Goal: Transaction & Acquisition: Download file/media

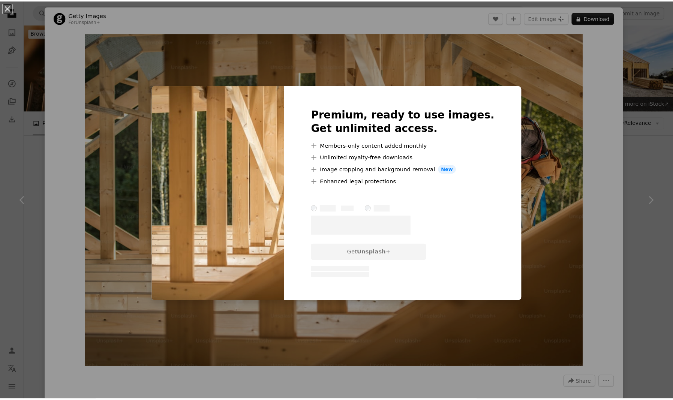
scroll to position [600, 0]
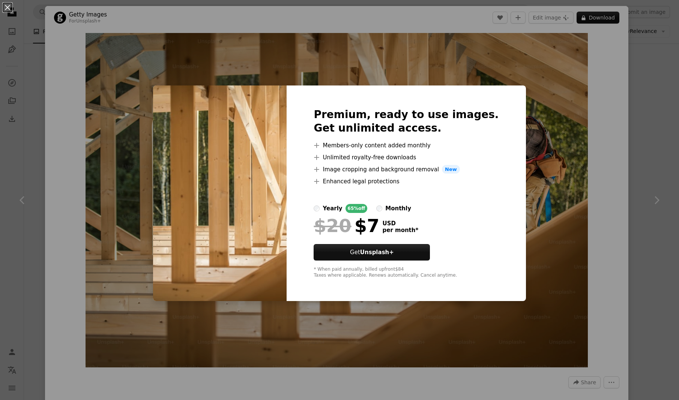
click at [634, 134] on div "An X shape Premium, ready to use images. Get unlimited access. A plus sign Memb…" at bounding box center [339, 200] width 679 height 400
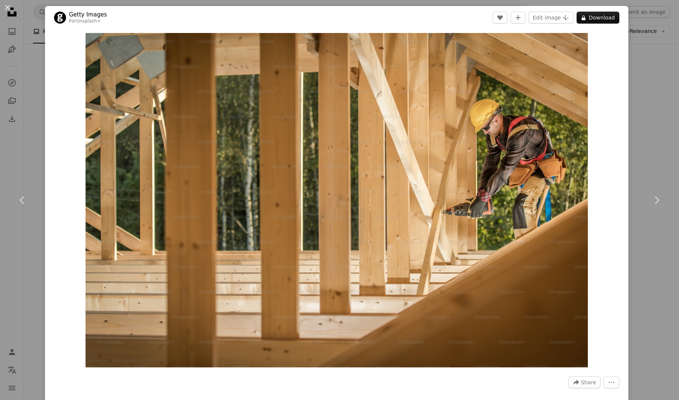
click at [634, 133] on div "An X shape Chevron left Chevron right Getty Images For Unsplash+ A heart A plus…" at bounding box center [339, 200] width 679 height 400
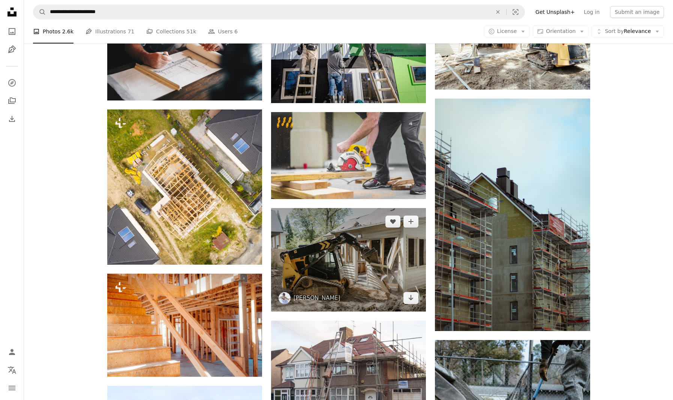
scroll to position [412, 0]
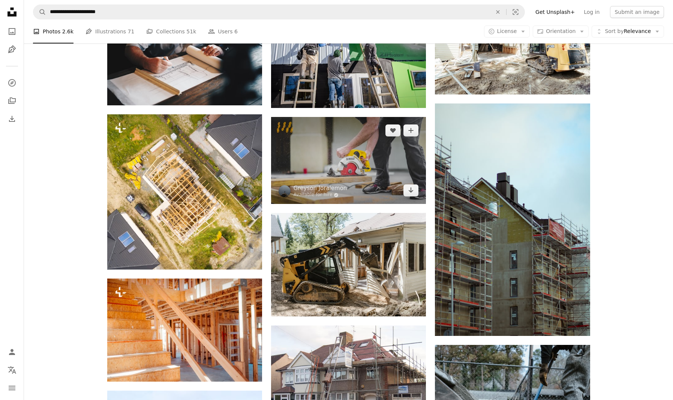
click at [366, 161] on img at bounding box center [348, 160] width 155 height 87
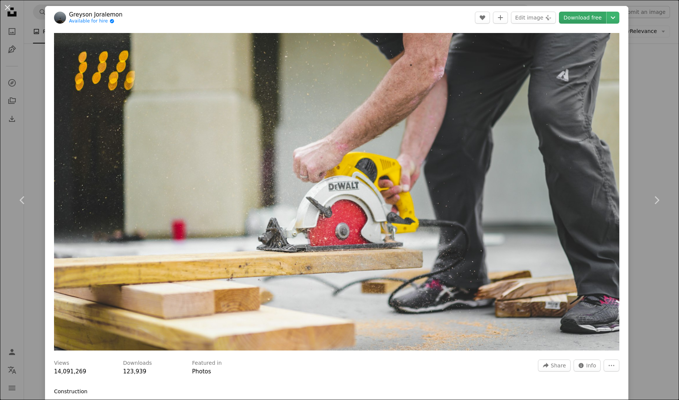
click at [588, 19] on link "Download free" at bounding box center [582, 18] width 47 height 12
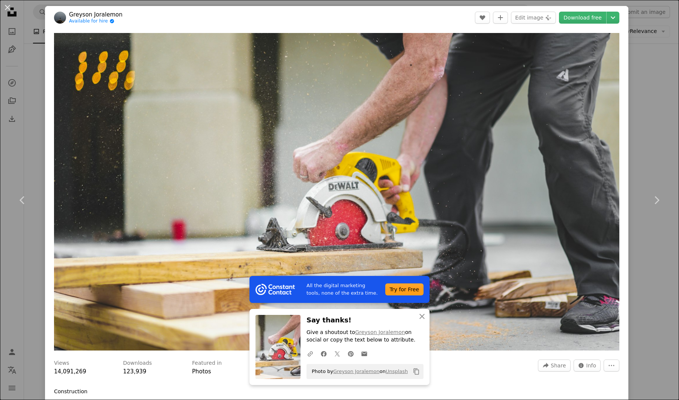
click at [641, 94] on div "An X shape Chevron left Chevron right All the digital marketing tools, none of …" at bounding box center [339, 200] width 679 height 400
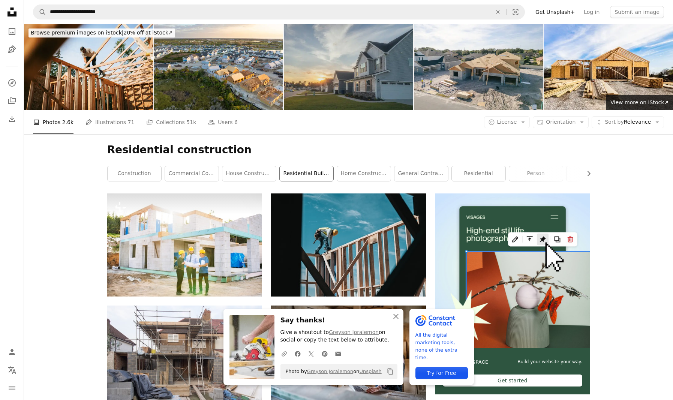
click at [295, 170] on link "residential building" at bounding box center [307, 173] width 54 height 15
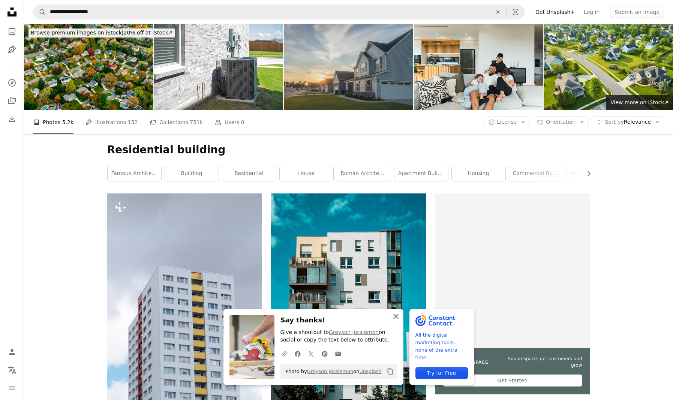
click at [396, 315] on icon "An X shape" at bounding box center [395, 316] width 9 height 9
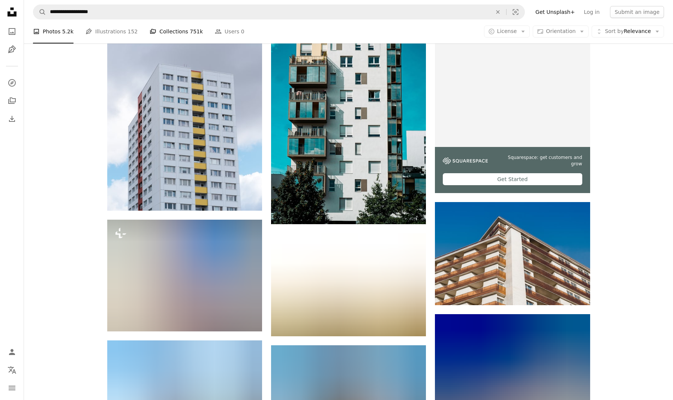
scroll to position [187, 0]
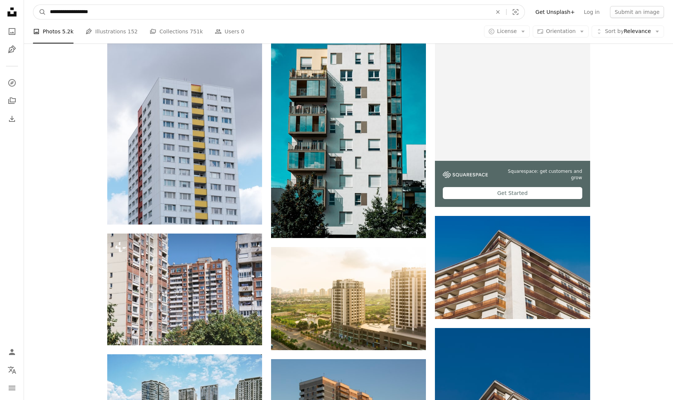
click at [65, 12] on input "**********" at bounding box center [268, 12] width 444 height 14
type input "**********"
click button "A magnifying glass" at bounding box center [39, 12] width 13 height 14
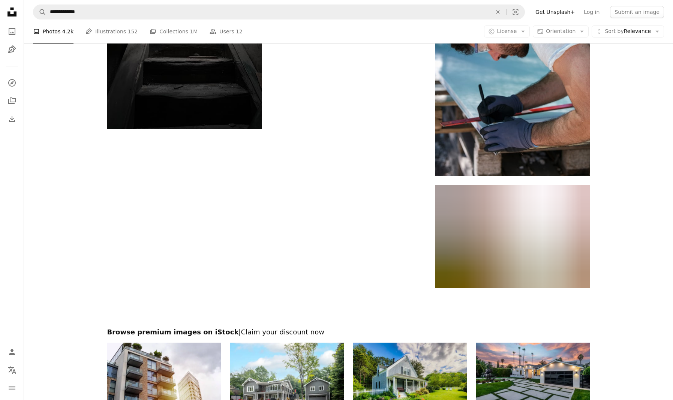
scroll to position [1200, 0]
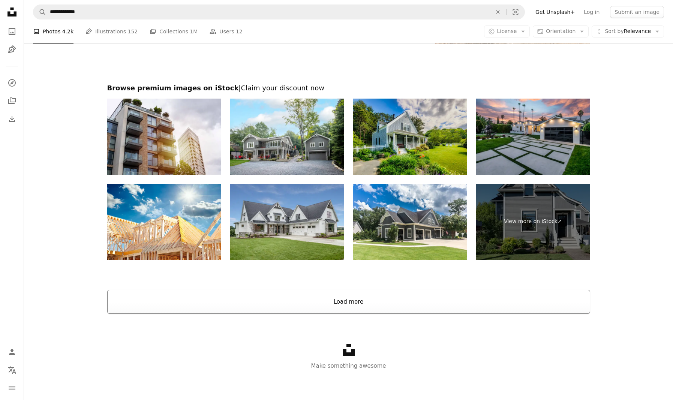
click at [362, 297] on button "Load more" at bounding box center [348, 302] width 483 height 24
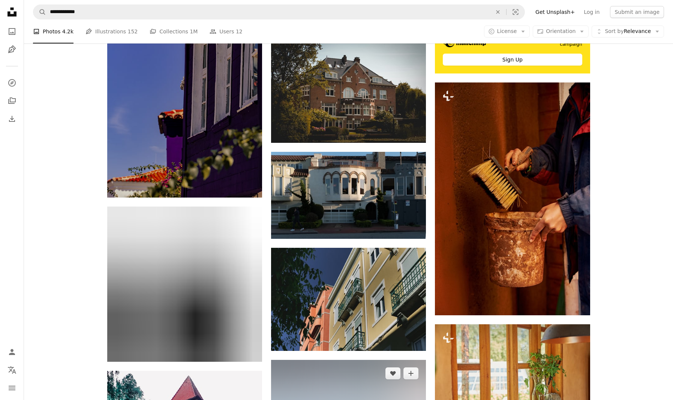
scroll to position [3579, 0]
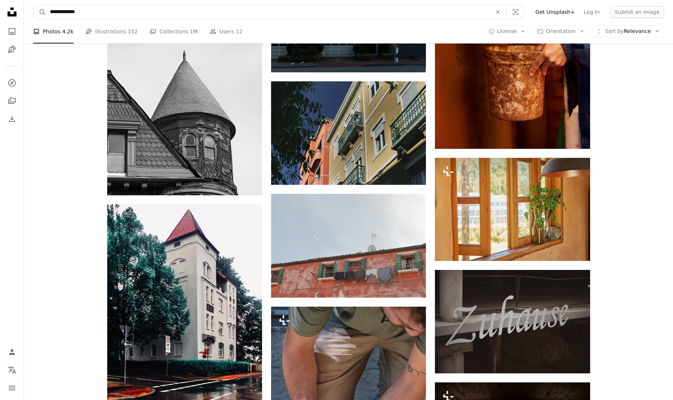
click at [113, 14] on input "**********" at bounding box center [268, 12] width 444 height 14
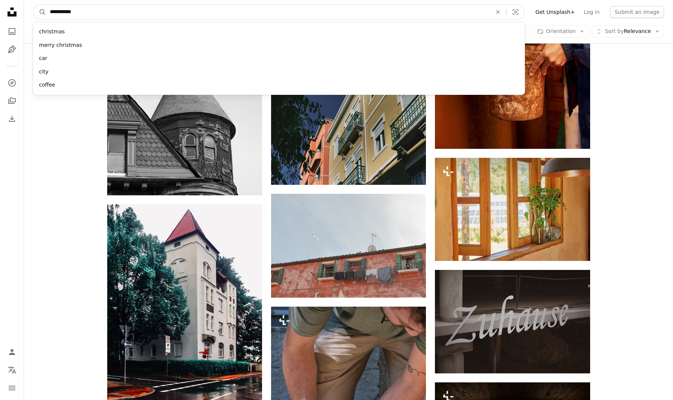
type input "**********"
click button "A magnifying glass" at bounding box center [39, 12] width 13 height 14
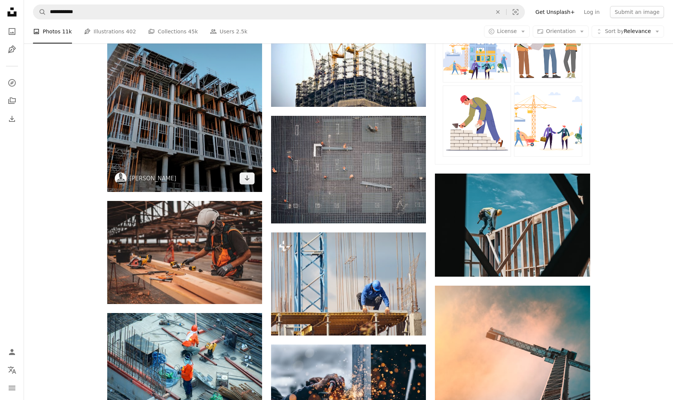
scroll to position [412, 0]
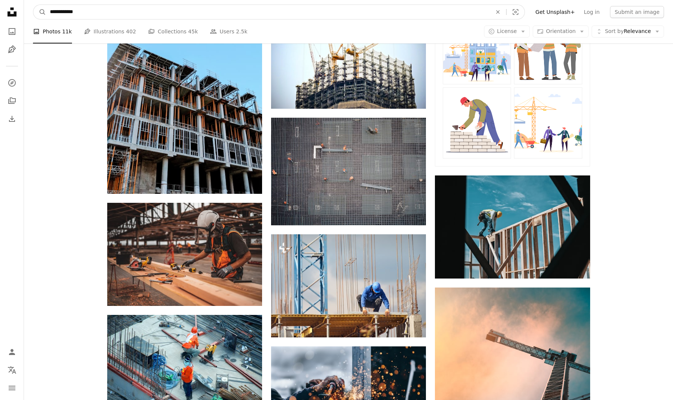
click at [50, 9] on input "**********" at bounding box center [268, 12] width 444 height 14
type input "**********"
click at [33, 5] on button "A magnifying glass" at bounding box center [39, 12] width 13 height 14
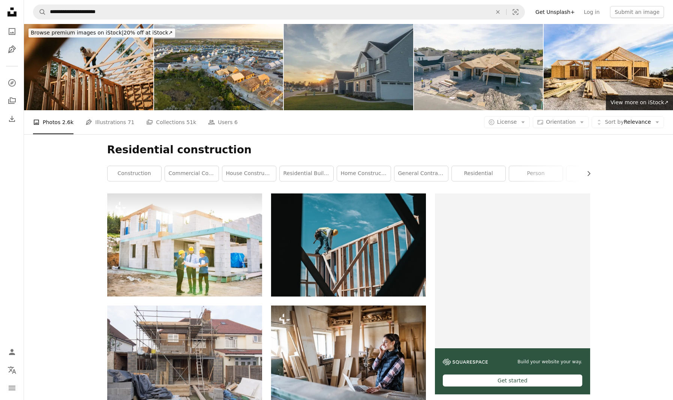
click at [109, 66] on img at bounding box center [88, 67] width 129 height 86
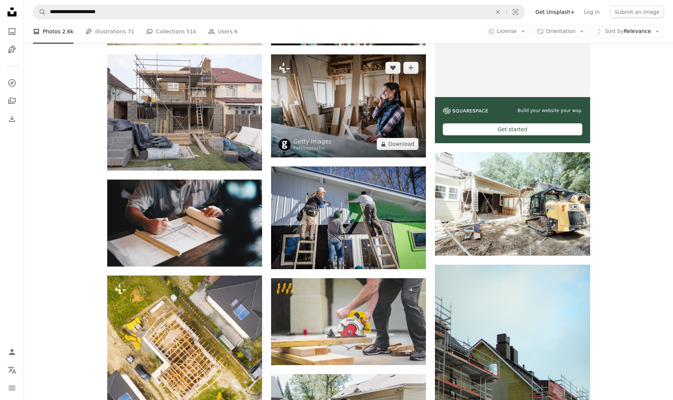
scroll to position [300, 0]
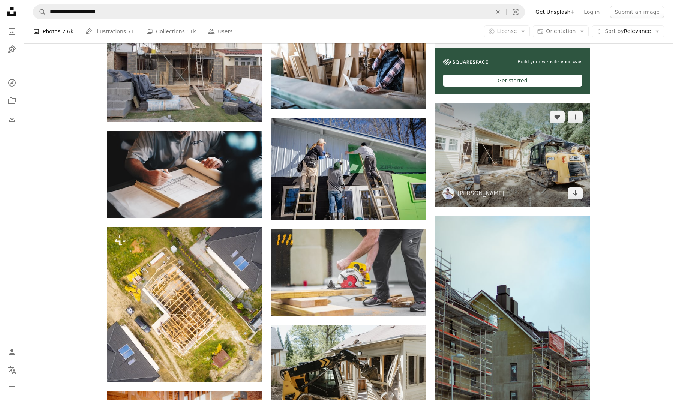
click at [534, 152] on img at bounding box center [512, 154] width 155 height 103
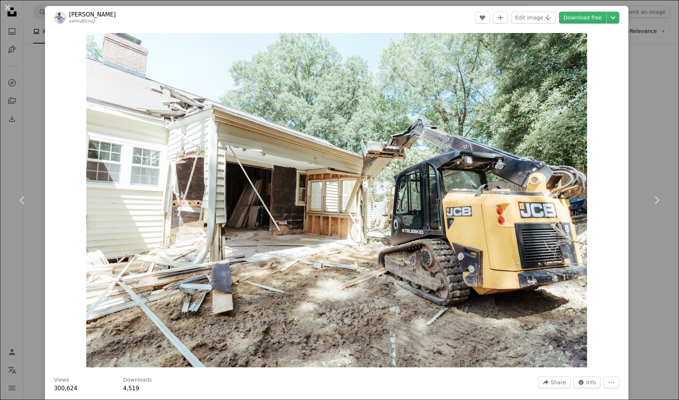
click at [649, 117] on div "An X shape Chevron left Chevron right [PERSON_NAME] samuelcruz A heart A plus s…" at bounding box center [339, 200] width 679 height 400
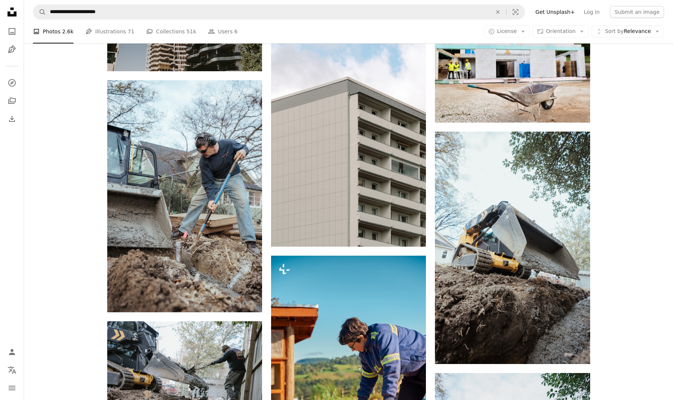
scroll to position [1874, 0]
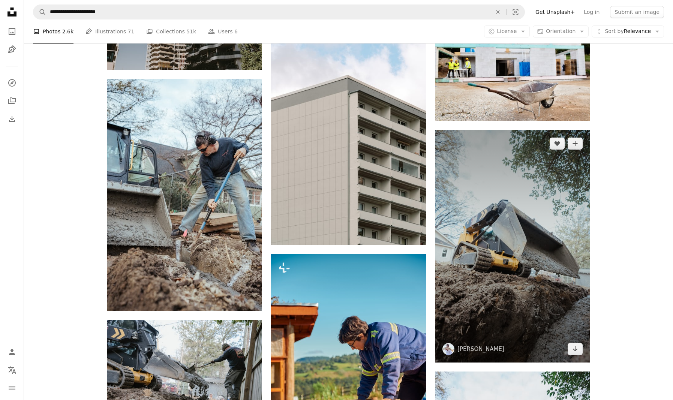
click at [537, 188] on img at bounding box center [512, 246] width 155 height 232
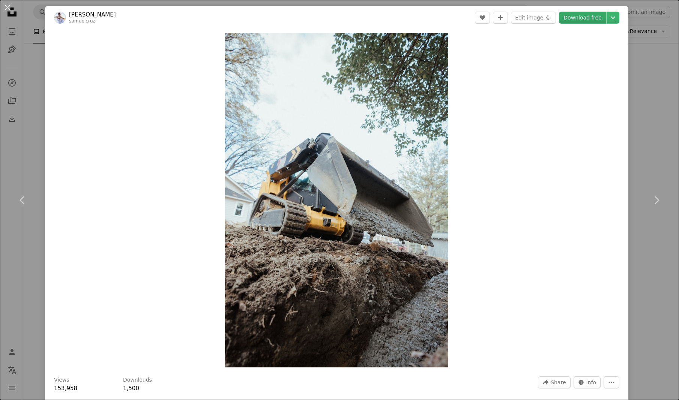
click at [567, 20] on link "Download free" at bounding box center [582, 18] width 47 height 12
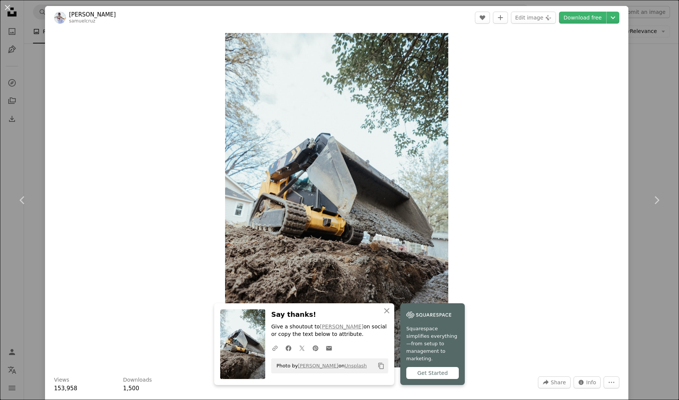
click at [650, 147] on div "An X shape Chevron left Chevron right An X shape Close Say thanks! Give a shout…" at bounding box center [339, 200] width 679 height 400
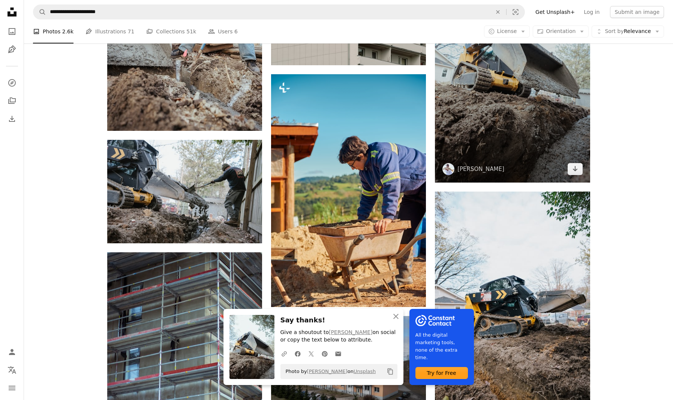
scroll to position [2062, 0]
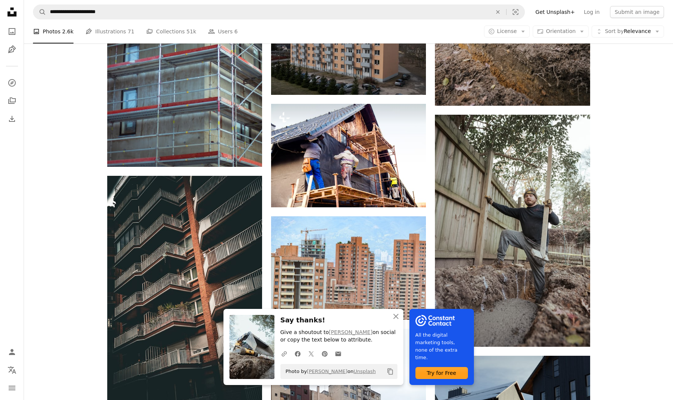
scroll to position [2399, 0]
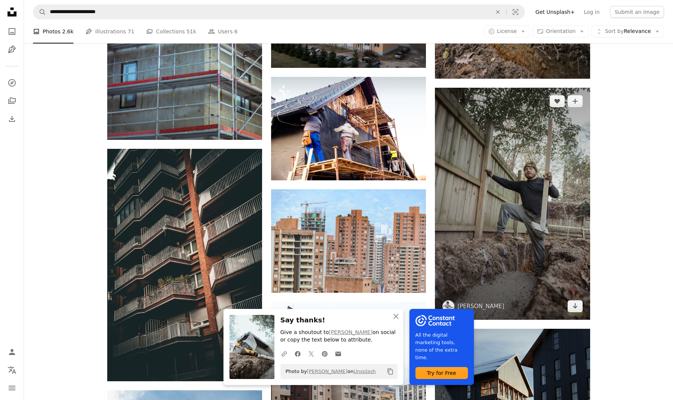
click at [530, 225] on img at bounding box center [512, 204] width 155 height 232
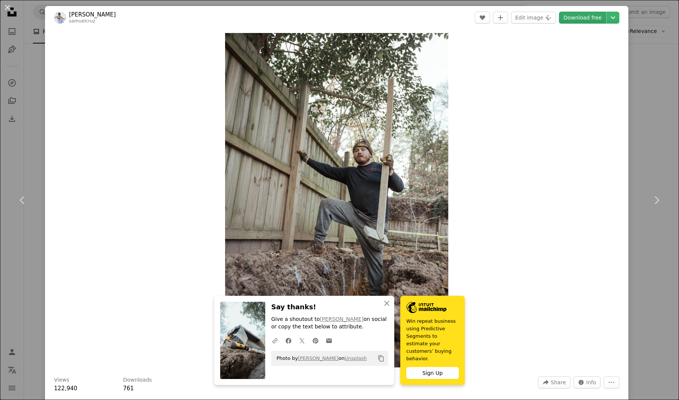
click at [570, 19] on link "Download free" at bounding box center [582, 18] width 47 height 12
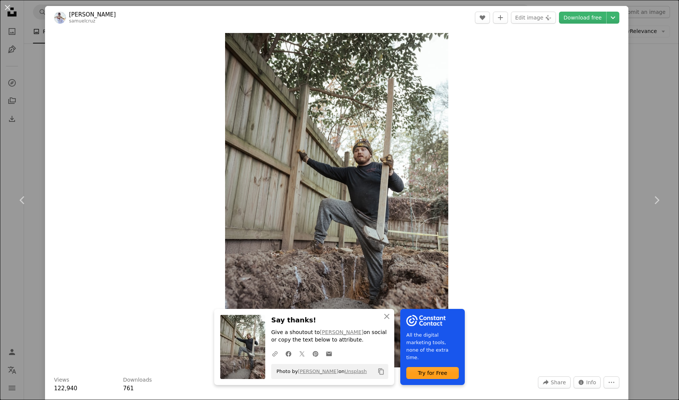
click at [4, 6] on button "An X shape" at bounding box center [7, 7] width 9 height 9
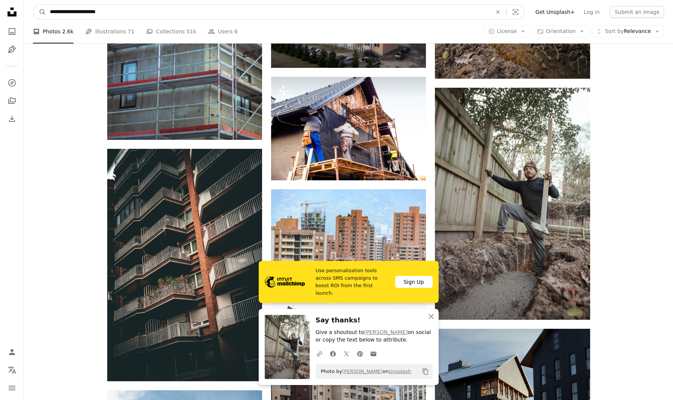
click at [84, 9] on input "**********" at bounding box center [268, 12] width 444 height 14
click at [84, 8] on input "**********" at bounding box center [268, 12] width 444 height 14
type input "**********"
click button "A magnifying glass" at bounding box center [39, 12] width 13 height 14
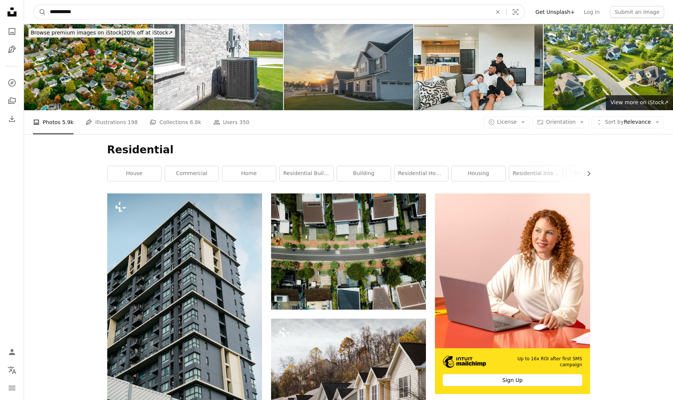
click at [88, 10] on input "**********" at bounding box center [268, 12] width 444 height 14
type input "**********"
click button "A magnifying glass" at bounding box center [39, 12] width 13 height 14
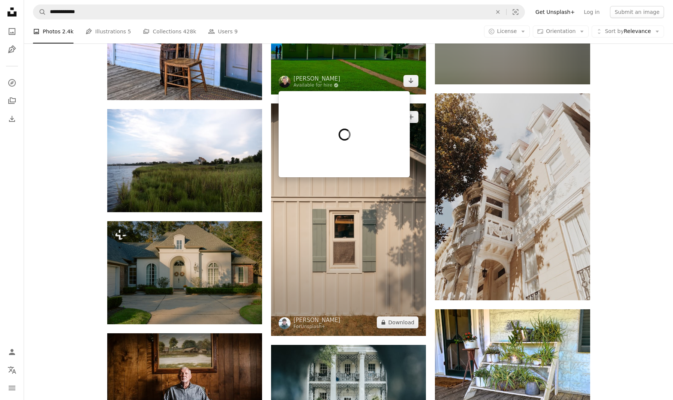
scroll to position [487, 0]
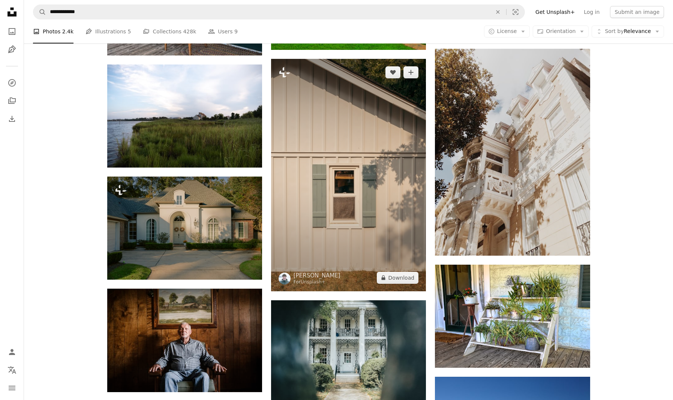
click at [346, 171] on img at bounding box center [348, 175] width 155 height 232
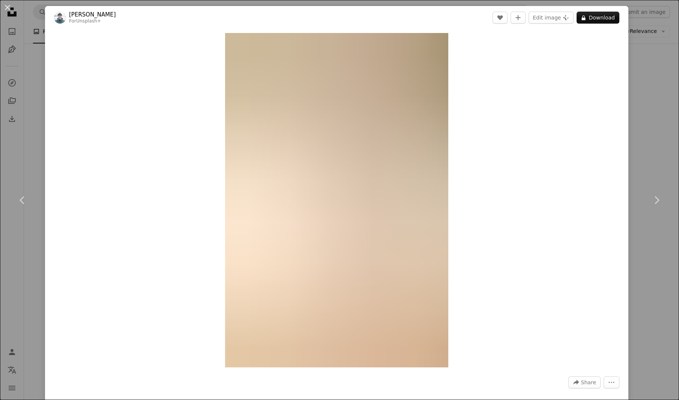
drag, startPoint x: 621, startPoint y: 117, endPoint x: 630, endPoint y: 115, distance: 9.1
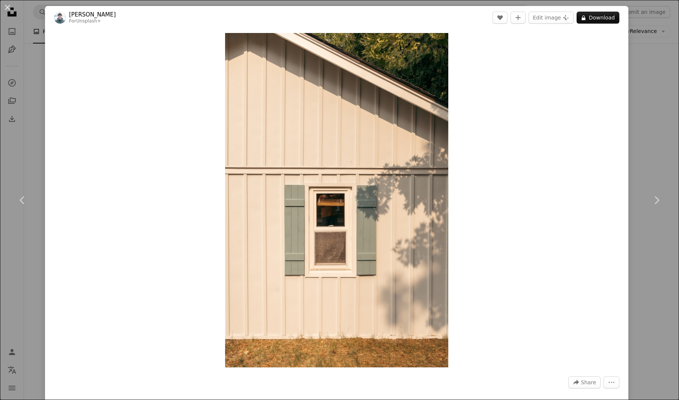
click at [628, 116] on div "An X shape Chevron left Chevron right [PERSON_NAME] For Unsplash+ A heart A plu…" at bounding box center [339, 200] width 679 height 400
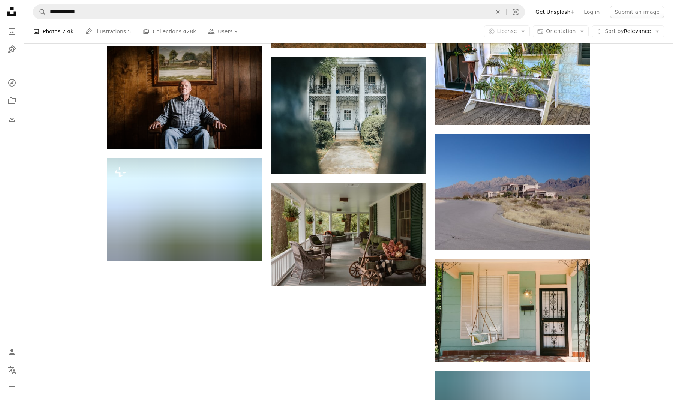
scroll to position [787, 0]
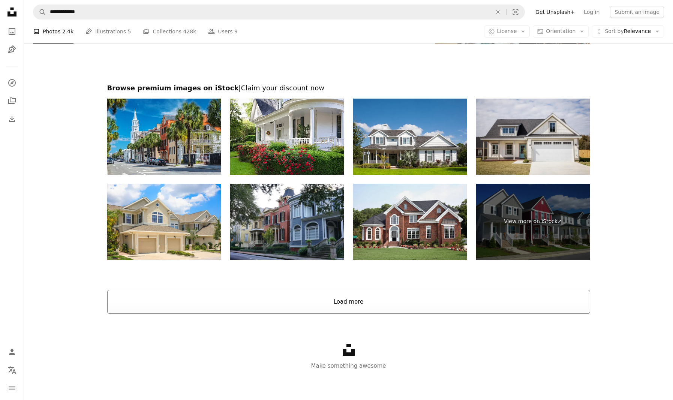
click at [367, 308] on button "Load more" at bounding box center [348, 302] width 483 height 24
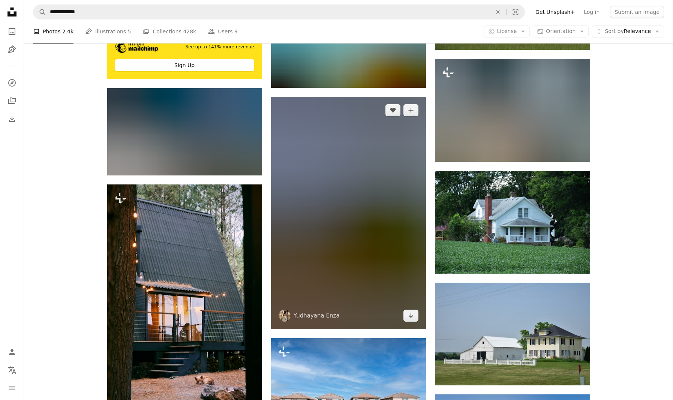
scroll to position [1618, 0]
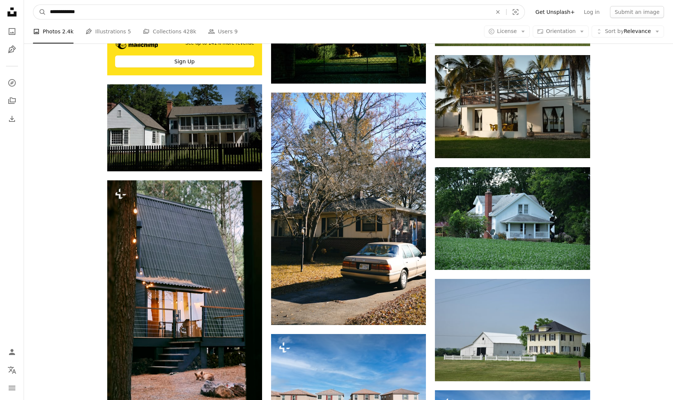
click at [142, 9] on input "**********" at bounding box center [268, 12] width 444 height 14
type input "**********"
click button "A magnifying glass" at bounding box center [39, 12] width 13 height 14
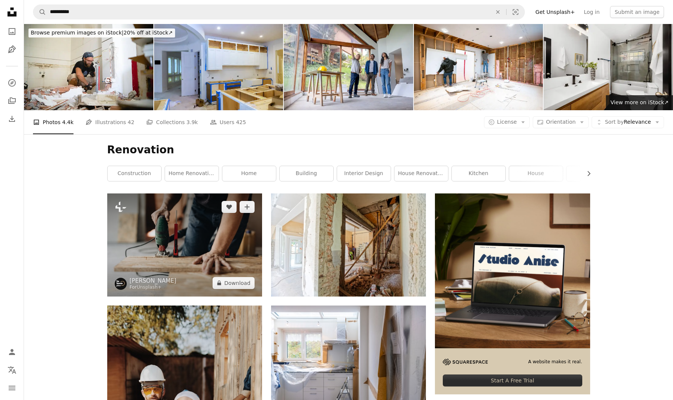
click at [187, 232] on img at bounding box center [184, 244] width 155 height 103
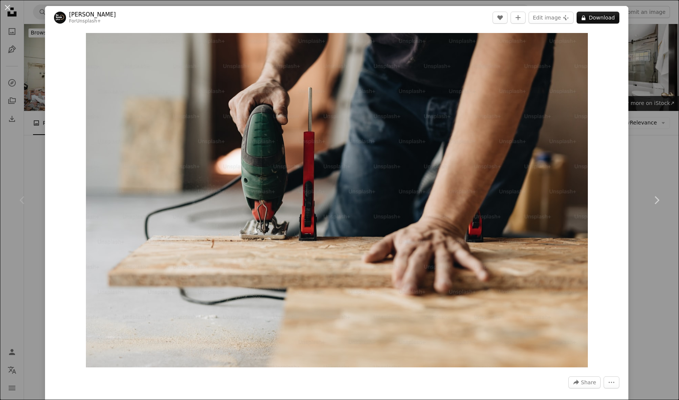
click at [20, 144] on div "An X shape Chevron left Chevron right [PERSON_NAME] For Unsplash+ A heart A plu…" at bounding box center [339, 200] width 679 height 400
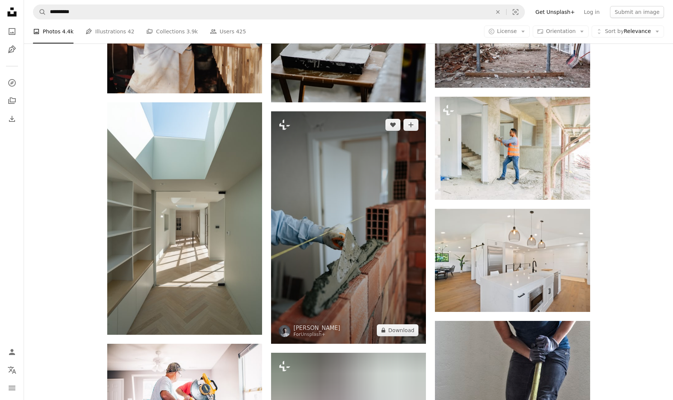
scroll to position [562, 0]
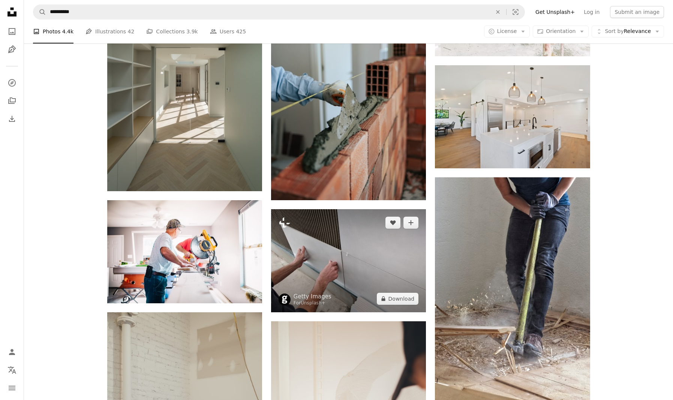
click at [354, 260] on img at bounding box center [348, 260] width 155 height 103
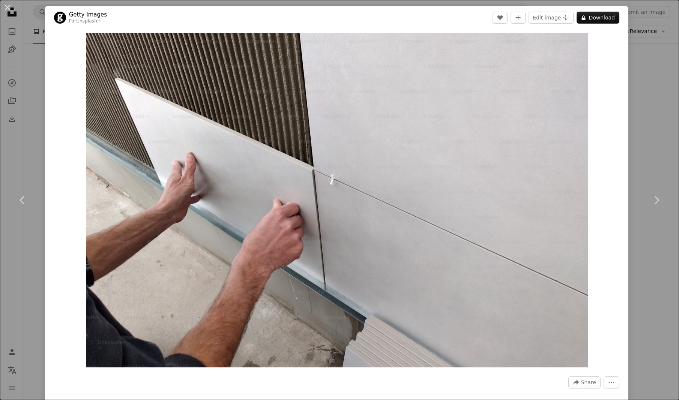
click at [643, 87] on div "An X shape Chevron left Chevron right Getty Images For Unsplash+ A heart A plus…" at bounding box center [339, 200] width 679 height 400
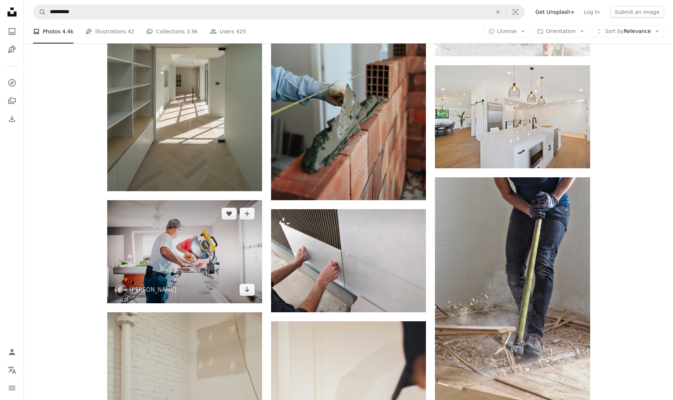
click at [192, 242] on img at bounding box center [184, 251] width 155 height 103
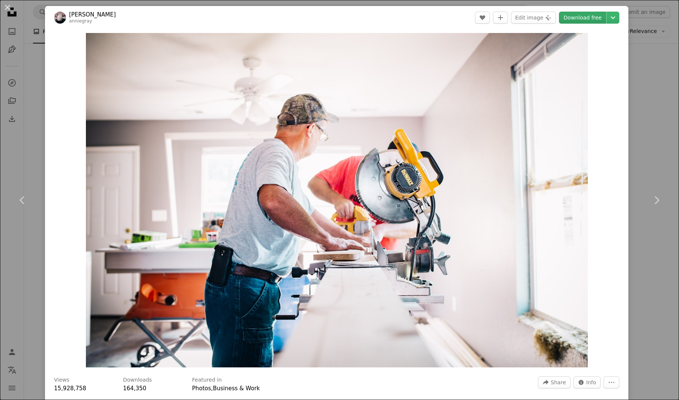
click at [577, 21] on link "Download free" at bounding box center [582, 18] width 47 height 12
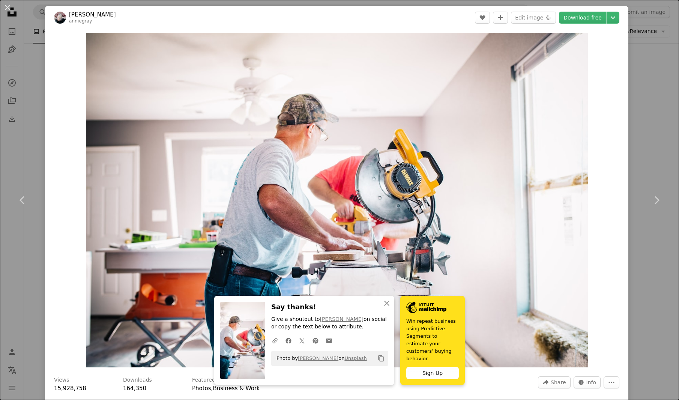
click at [648, 239] on div "An X shape Chevron left Chevron right An X shape Close Say thanks! Give a shout…" at bounding box center [339, 200] width 679 height 400
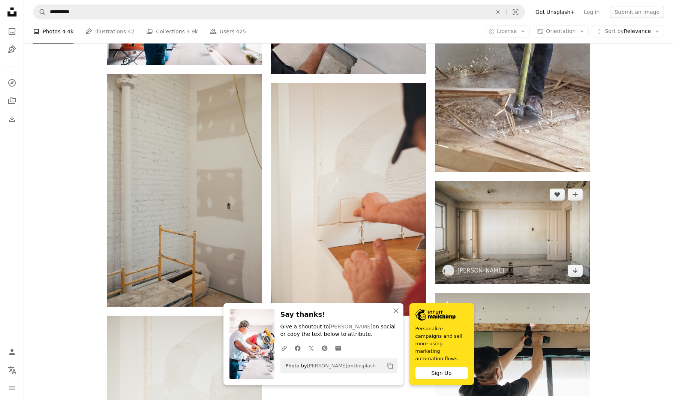
scroll to position [825, 0]
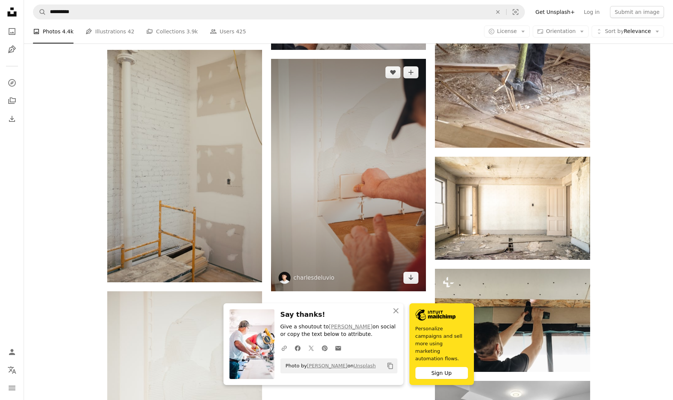
click at [366, 161] on img at bounding box center [348, 175] width 155 height 232
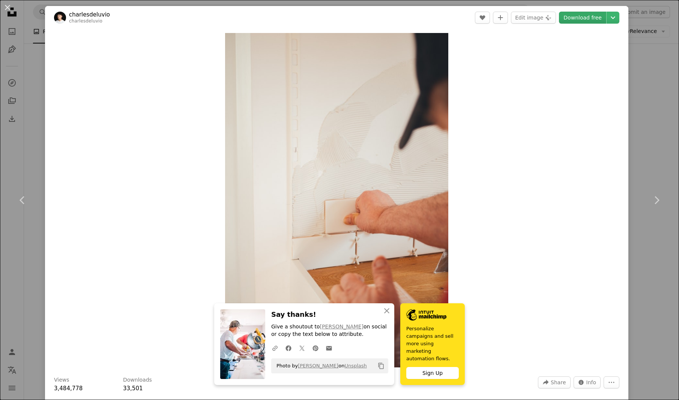
click at [571, 20] on link "Download free" at bounding box center [582, 18] width 47 height 12
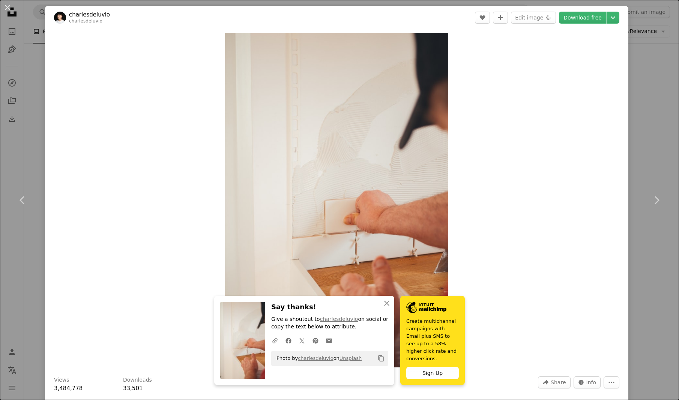
click at [645, 76] on div "An X shape Chevron left Chevron right An X shape Close Say thanks! Give a shout…" at bounding box center [339, 200] width 679 height 400
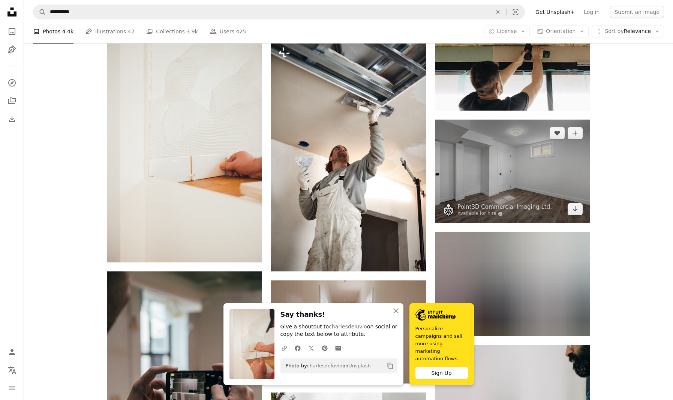
scroll to position [1087, 0]
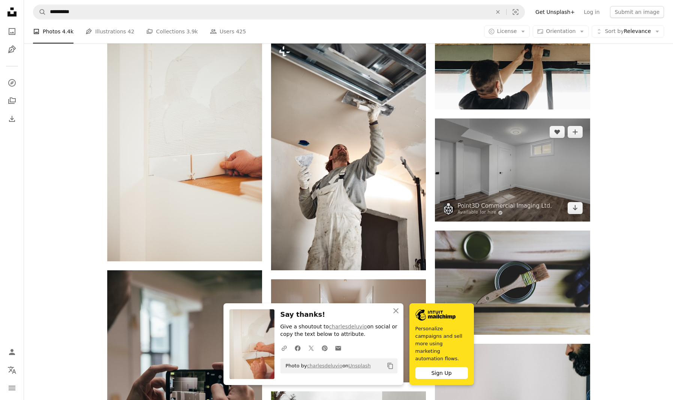
click at [521, 182] on img at bounding box center [512, 169] width 155 height 103
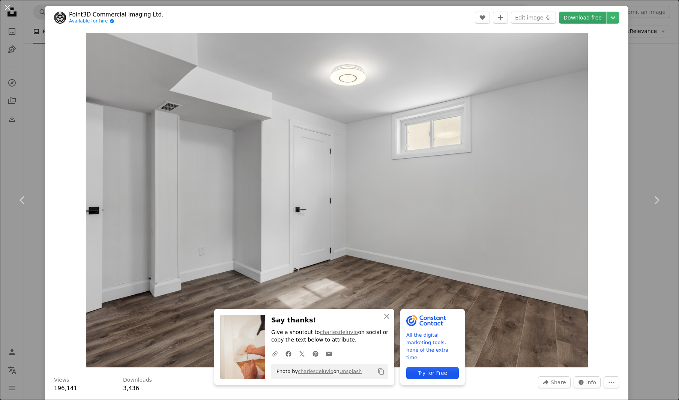
click at [579, 21] on link "Download free" at bounding box center [582, 18] width 47 height 12
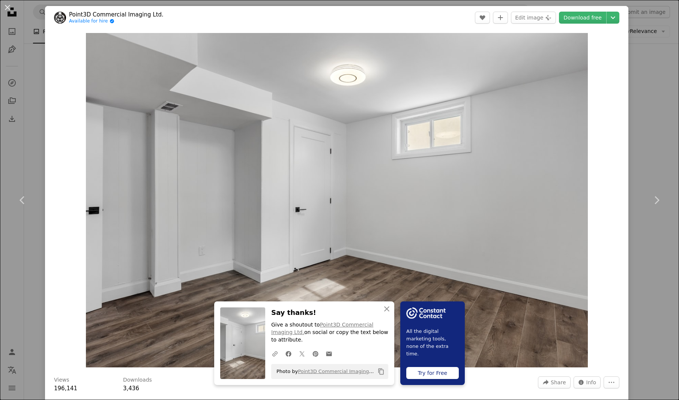
click at [631, 85] on div "An X shape Chevron left Chevron right An X shape Close Say thanks! Give a shout…" at bounding box center [339, 200] width 679 height 400
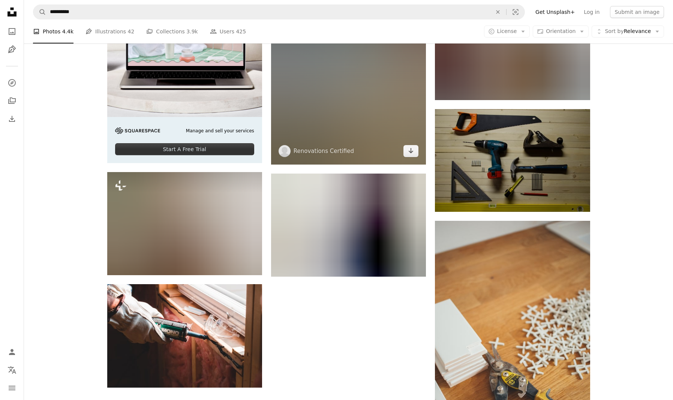
scroll to position [2174, 0]
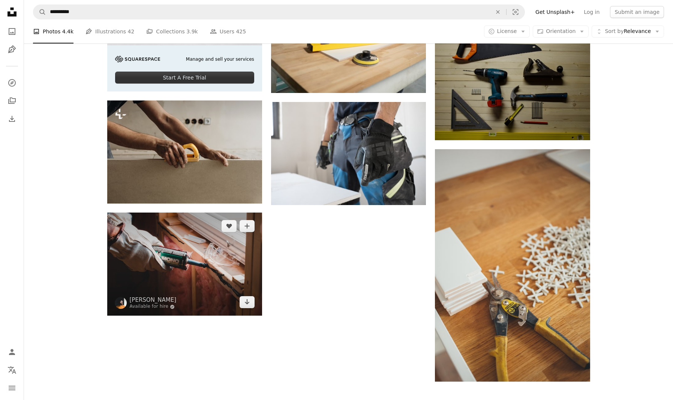
click at [210, 268] on img at bounding box center [184, 264] width 155 height 103
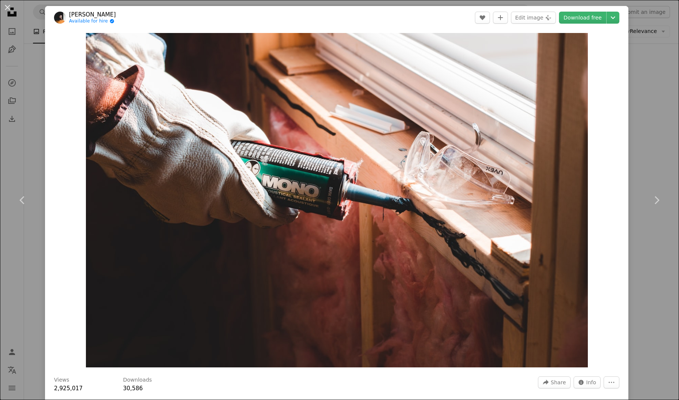
click at [634, 112] on div "An X shape Chevron left Chevron right [PERSON_NAME] Available for hire A checkm…" at bounding box center [339, 200] width 679 height 400
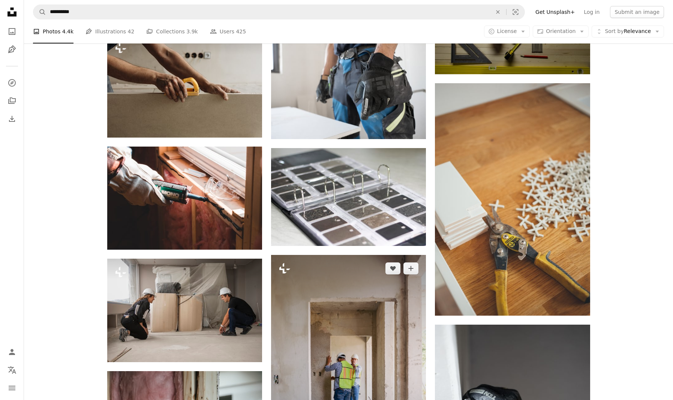
scroll to position [2249, 0]
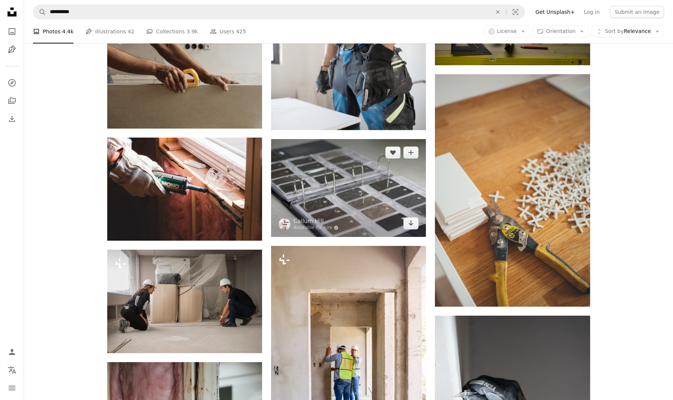
click at [347, 184] on img at bounding box center [348, 187] width 155 height 97
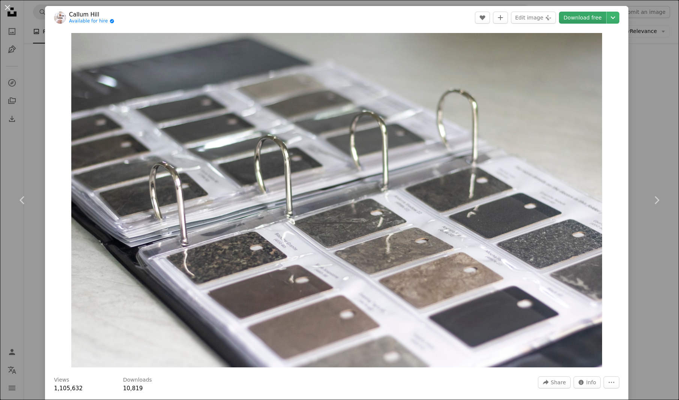
click at [580, 16] on link "Download free" at bounding box center [582, 18] width 47 height 12
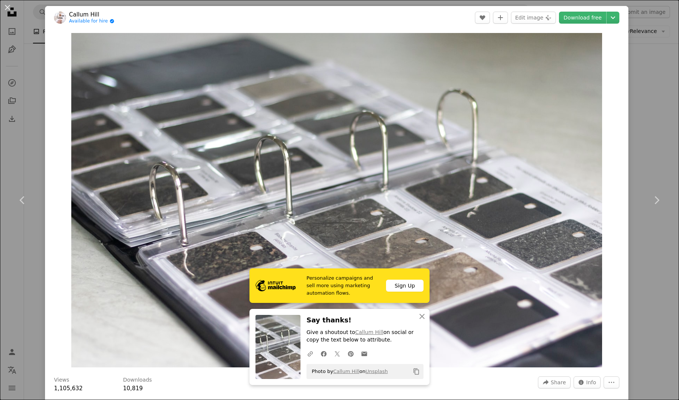
click at [657, 85] on div "An X shape Chevron left Chevron right Personalize campaigns and sell more using…" at bounding box center [339, 200] width 679 height 400
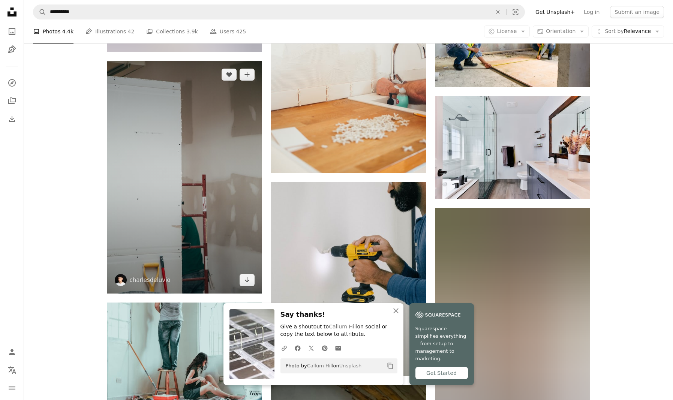
scroll to position [1650, 0]
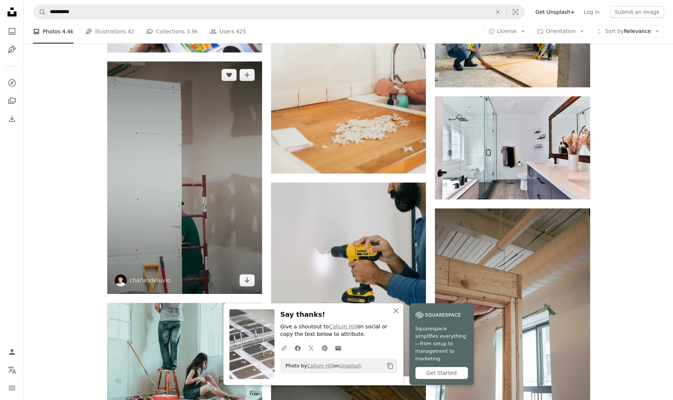
click at [208, 171] on img at bounding box center [184, 177] width 155 height 232
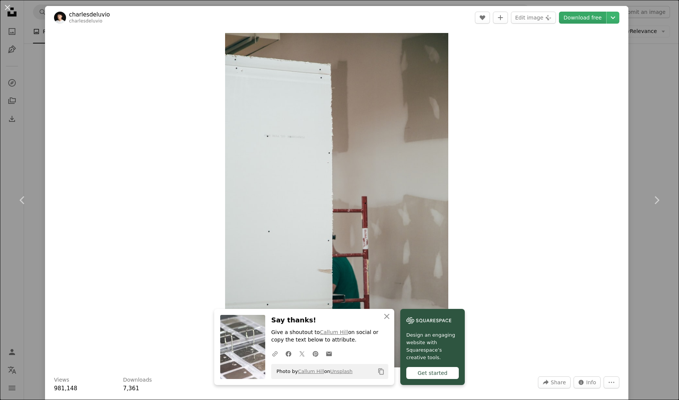
click at [577, 19] on link "Download free" at bounding box center [582, 18] width 47 height 12
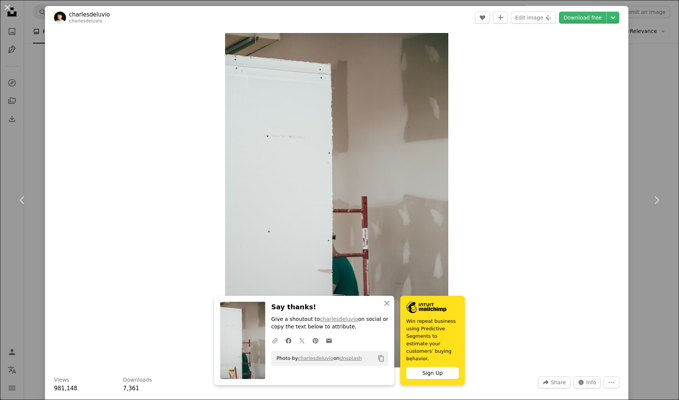
click at [647, 97] on div "An X shape Chevron left Chevron right An X shape Close Say thanks! Give a shout…" at bounding box center [339, 200] width 679 height 400
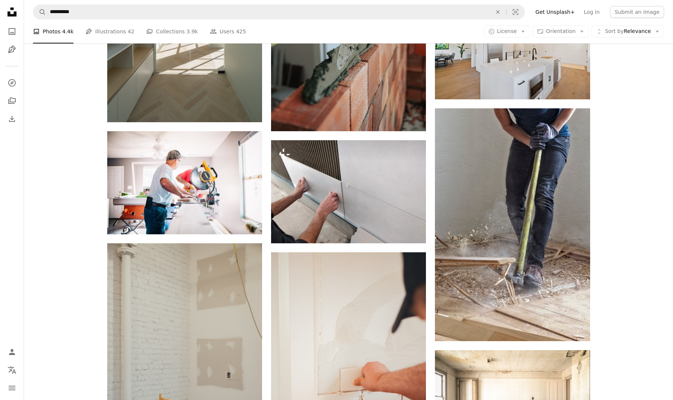
scroll to position [600, 0]
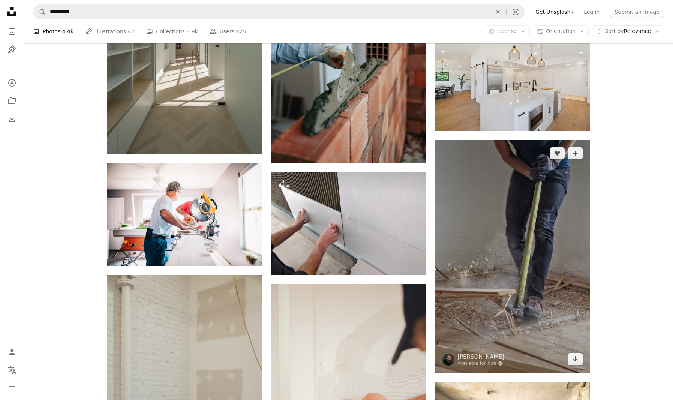
click at [530, 231] on img at bounding box center [512, 256] width 155 height 232
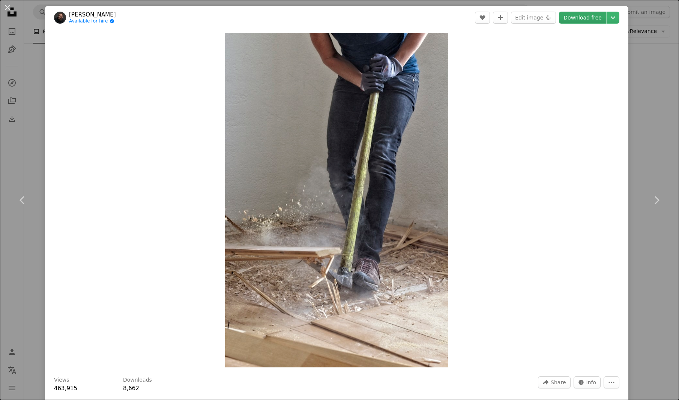
click at [573, 19] on link "Download free" at bounding box center [582, 18] width 47 height 12
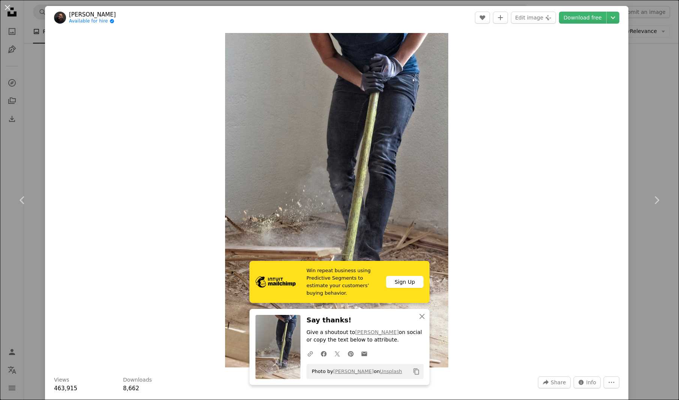
click at [649, 140] on div "An X shape Chevron left Chevron right Win repeat business using Predictive Segm…" at bounding box center [339, 200] width 679 height 400
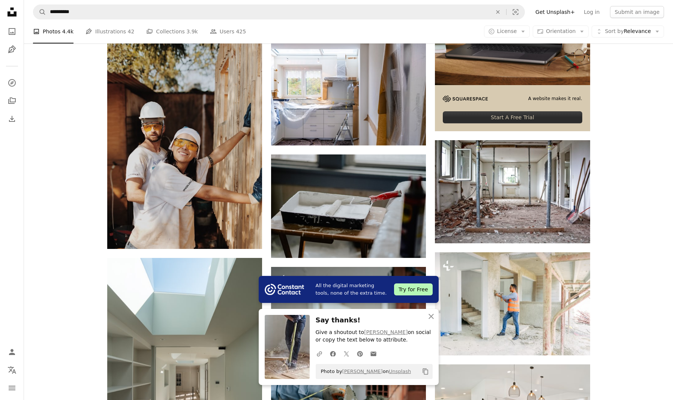
scroll to position [262, 0]
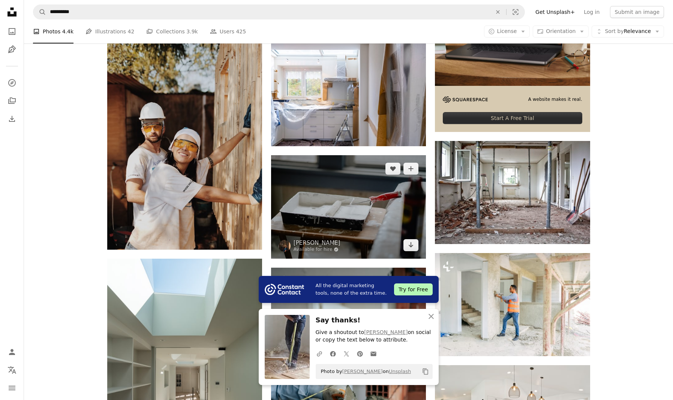
click at [368, 193] on img at bounding box center [348, 206] width 155 height 103
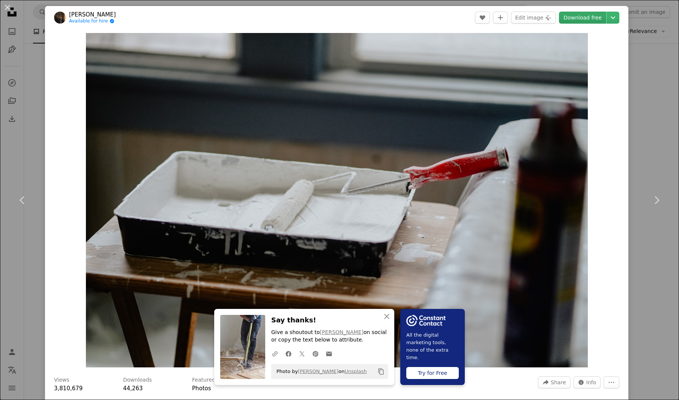
click at [586, 20] on link "Download free" at bounding box center [582, 18] width 47 height 12
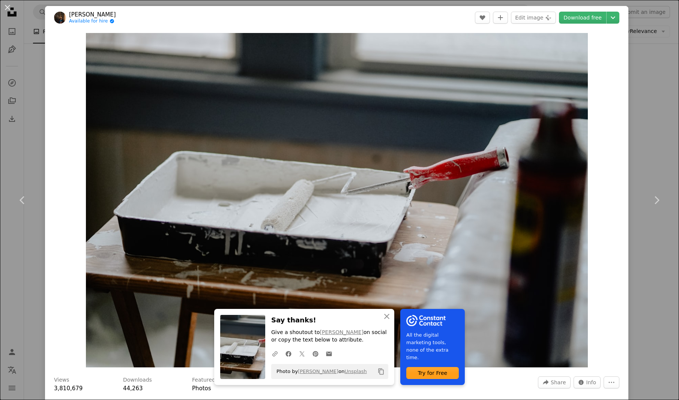
click at [660, 92] on div "An X shape Chevron left Chevron right An X shape Close Say thanks! Give a shout…" at bounding box center [339, 200] width 679 height 400
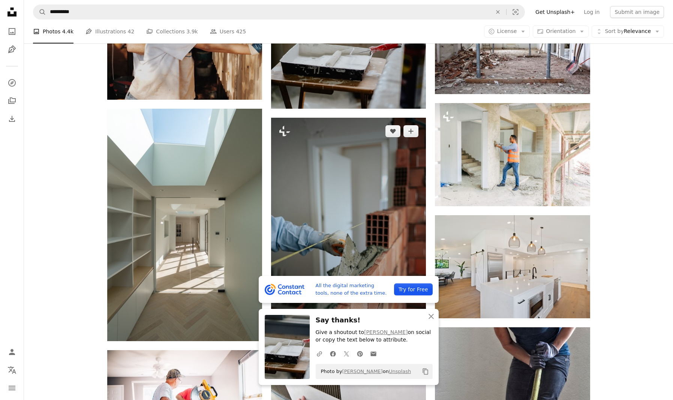
scroll to position [750, 0]
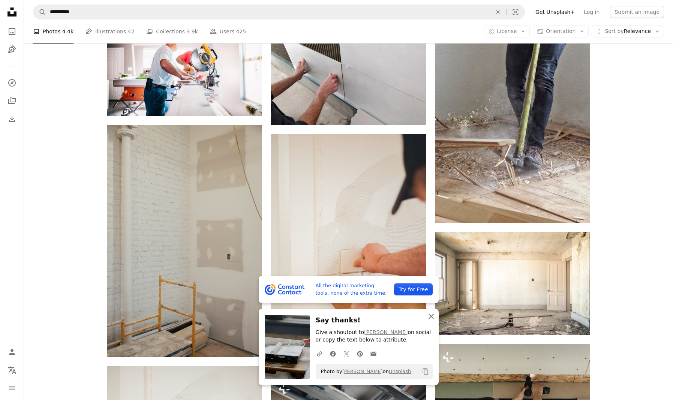
click at [429, 310] on button "An X shape Close" at bounding box center [431, 316] width 15 height 15
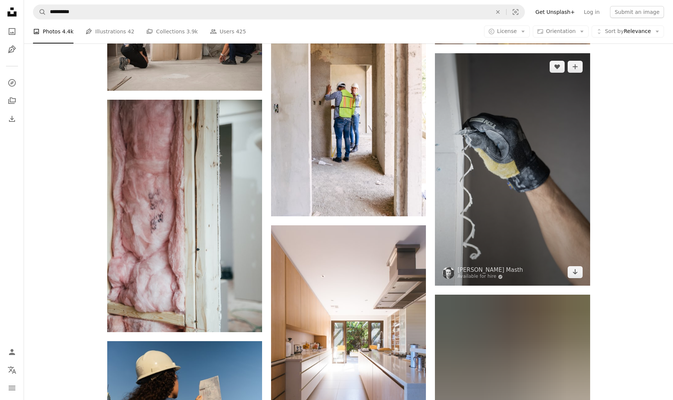
scroll to position [2512, 0]
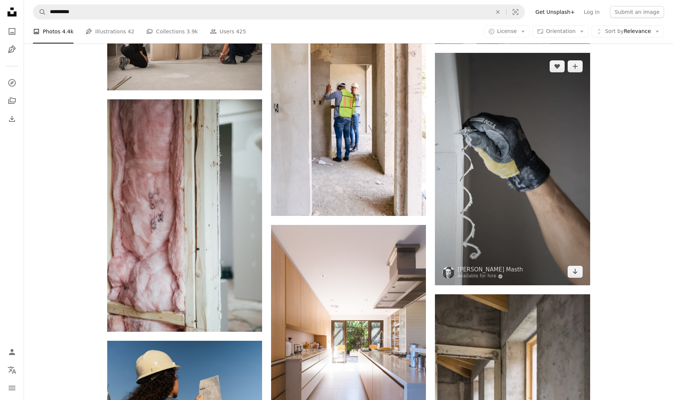
click at [509, 185] on img at bounding box center [512, 169] width 155 height 232
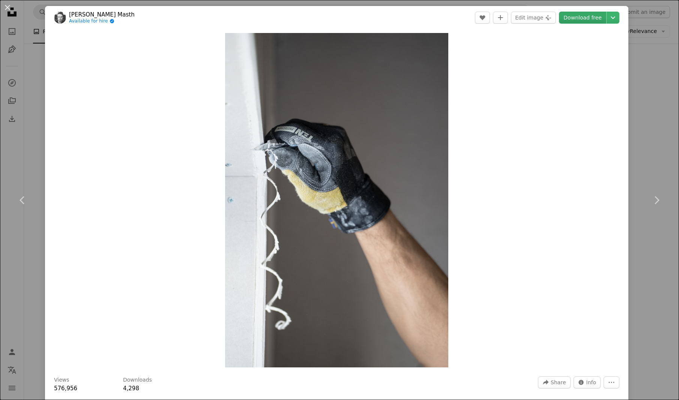
click at [577, 16] on link "Download free" at bounding box center [582, 18] width 47 height 12
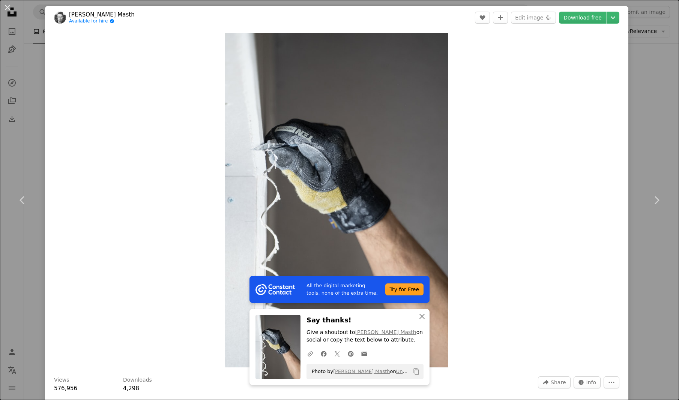
click at [650, 103] on div "An X shape Chevron left Chevron right All the digital marketing tools, none of …" at bounding box center [339, 200] width 679 height 400
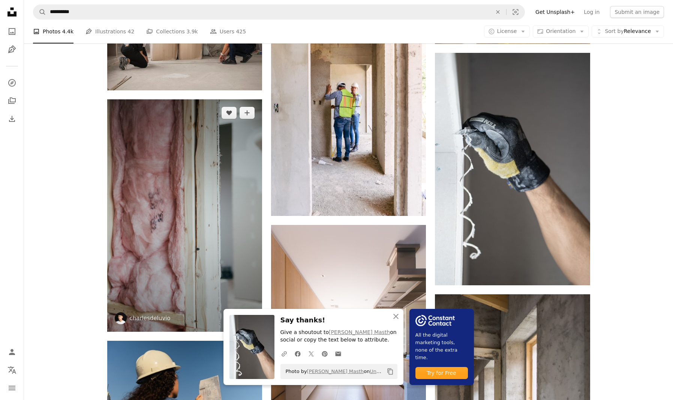
click at [216, 213] on img at bounding box center [184, 215] width 155 height 232
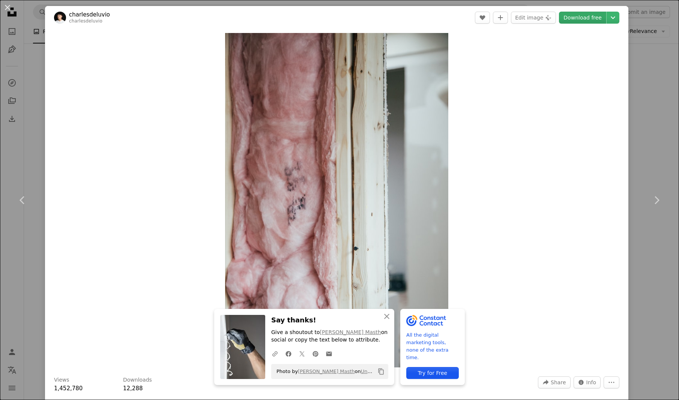
click at [577, 18] on link "Download free" at bounding box center [582, 18] width 47 height 12
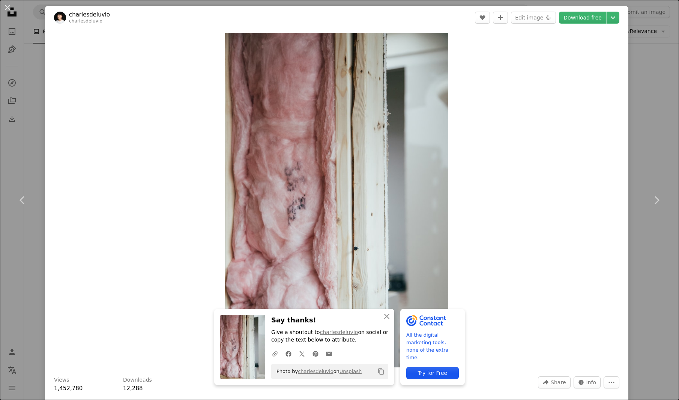
click at [651, 139] on div "An X shape Chevron left Chevron right An X shape Close Say thanks! Give a shout…" at bounding box center [339, 200] width 679 height 400
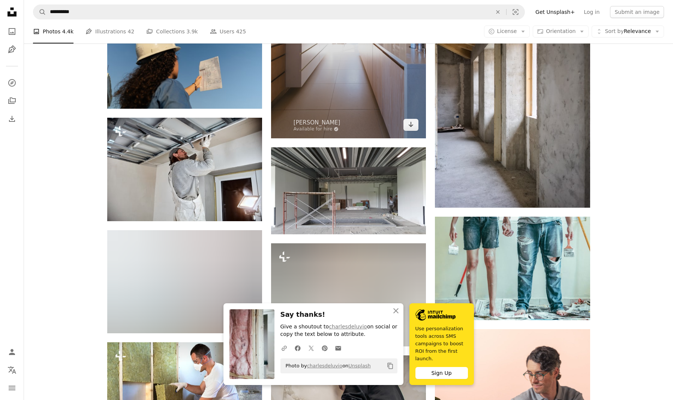
scroll to position [2849, 0]
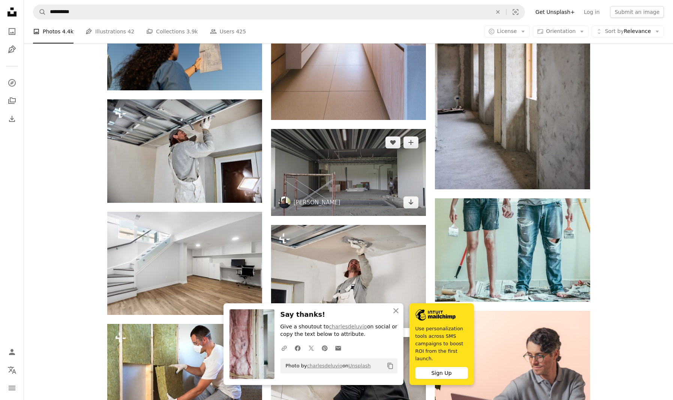
click at [380, 189] on img at bounding box center [348, 172] width 155 height 87
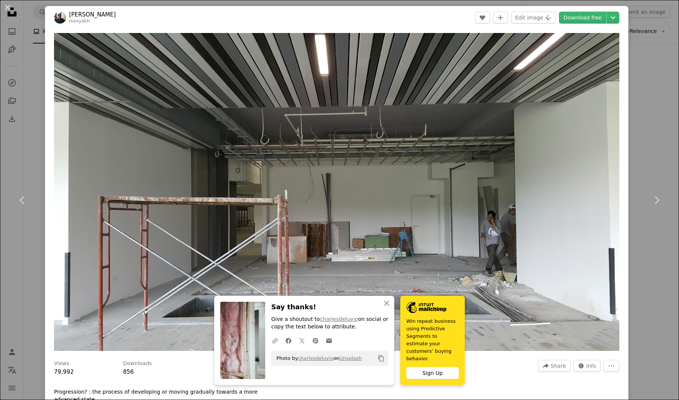
click at [636, 109] on div "An X shape Chevron left Chevron right An X shape Close Say thanks! Give a shout…" at bounding box center [339, 200] width 679 height 400
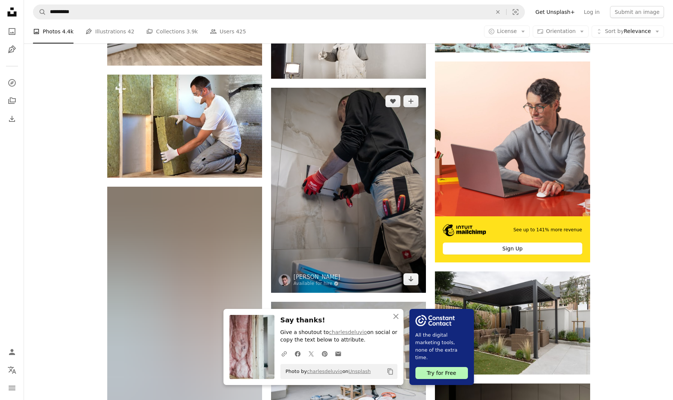
scroll to position [3149, 0]
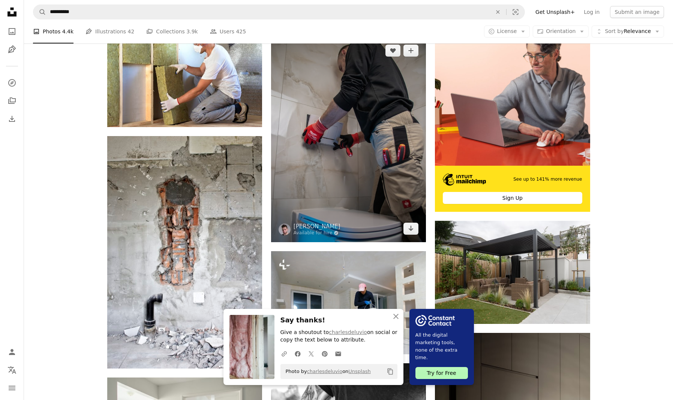
click at [366, 153] on img at bounding box center [348, 139] width 155 height 205
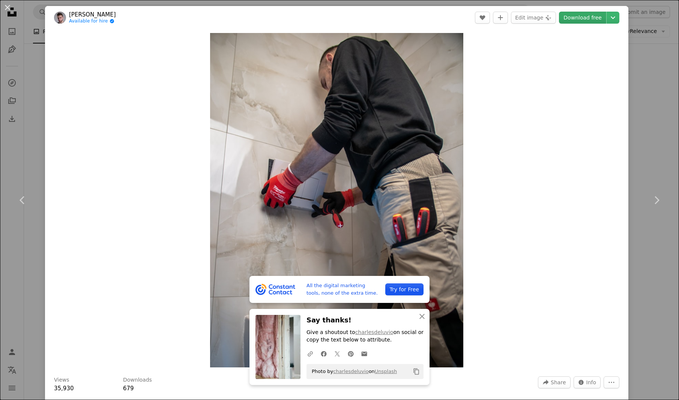
click at [577, 18] on link "Download free" at bounding box center [582, 18] width 47 height 12
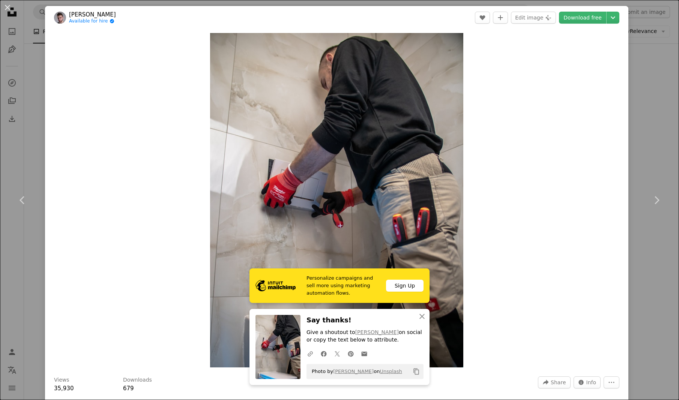
click at [665, 148] on div "An X shape Chevron left Chevron right Personalize campaigns and sell more using…" at bounding box center [339, 200] width 679 height 400
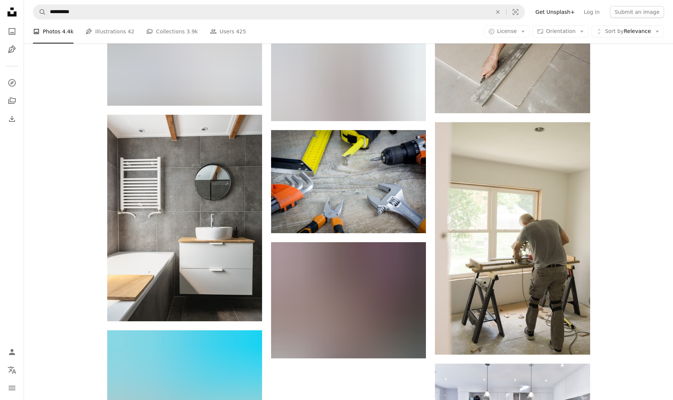
scroll to position [3974, 0]
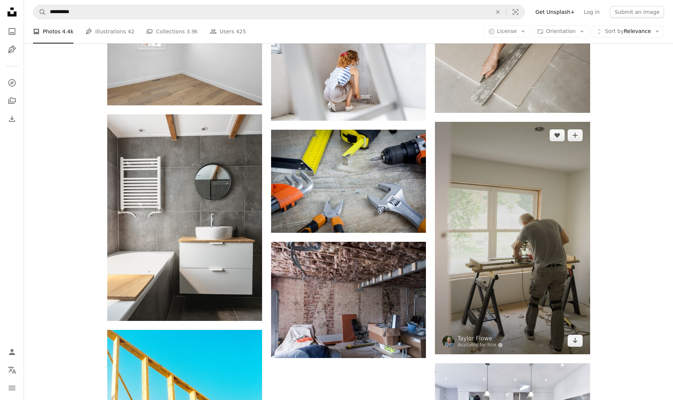
click at [549, 217] on img at bounding box center [512, 238] width 155 height 232
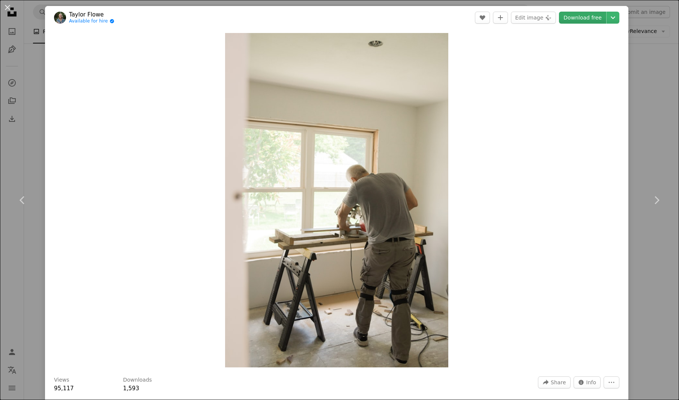
click at [583, 16] on link "Download free" at bounding box center [582, 18] width 47 height 12
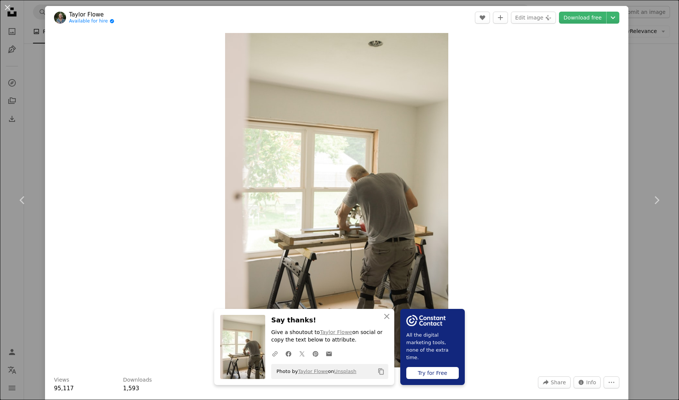
click at [652, 107] on div "An X shape Chevron left Chevron right An X shape Close Say thanks! Give a shout…" at bounding box center [339, 200] width 679 height 400
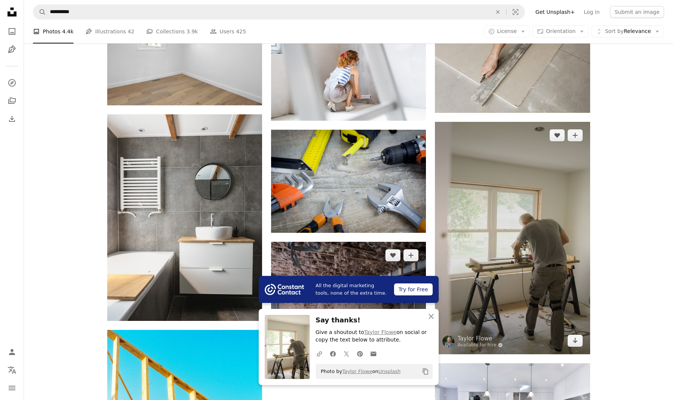
drag, startPoint x: 427, startPoint y: 239, endPoint x: 399, endPoint y: 262, distance: 36.2
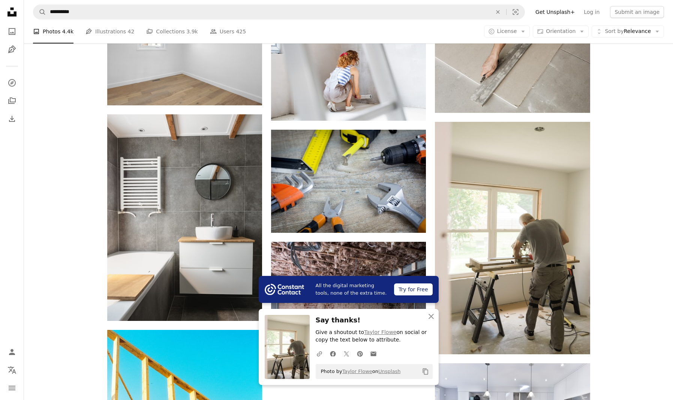
drag, startPoint x: 399, startPoint y: 262, endPoint x: 649, endPoint y: 305, distance: 253.7
click at [431, 318] on icon "An X shape" at bounding box center [431, 316] width 9 height 9
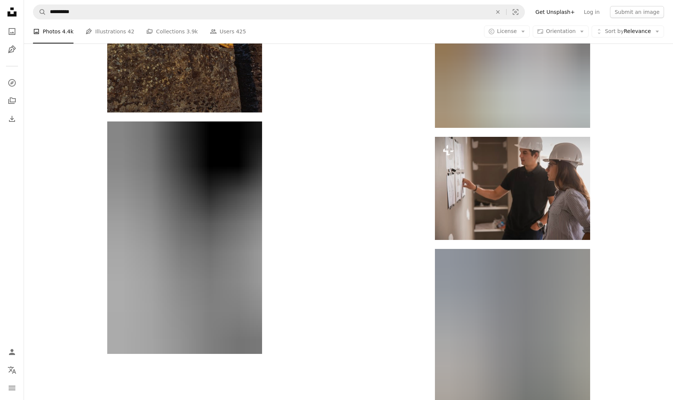
scroll to position [4499, 0]
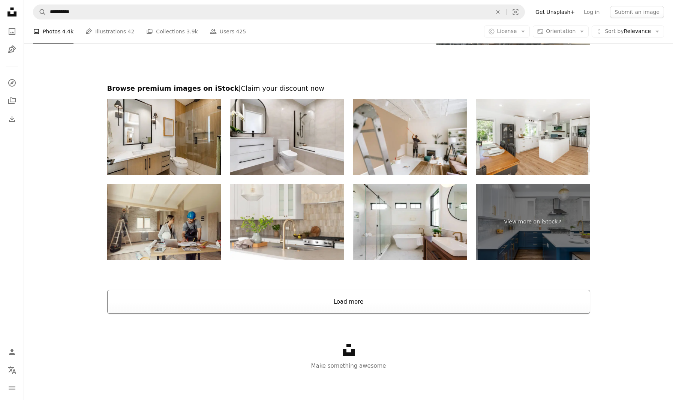
click at [333, 305] on button "Load more" at bounding box center [348, 302] width 483 height 24
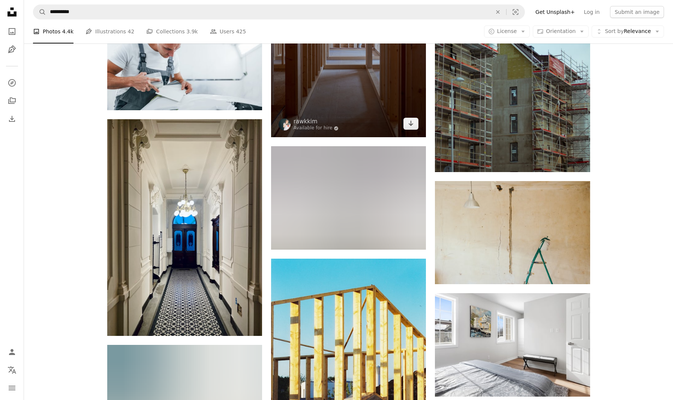
scroll to position [6447, 0]
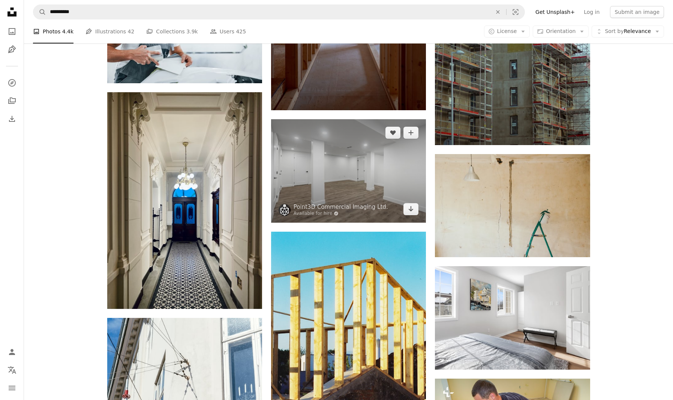
click at [378, 178] on img at bounding box center [348, 170] width 155 height 103
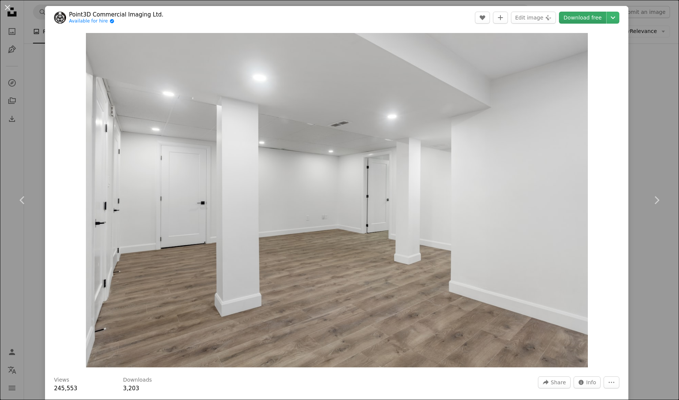
click at [577, 17] on link "Download free" at bounding box center [582, 18] width 47 height 12
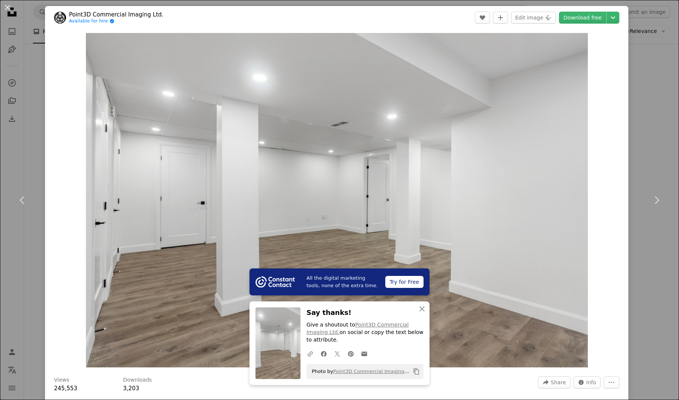
click at [639, 113] on div "An X shape Chevron left Chevron right All the digital marketing tools, none of …" at bounding box center [339, 200] width 679 height 400
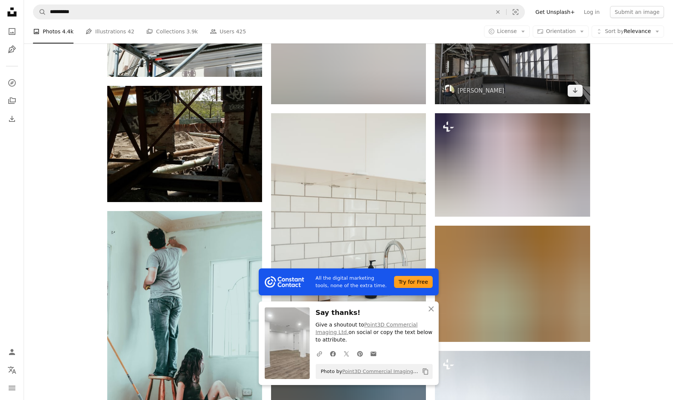
scroll to position [7047, 0]
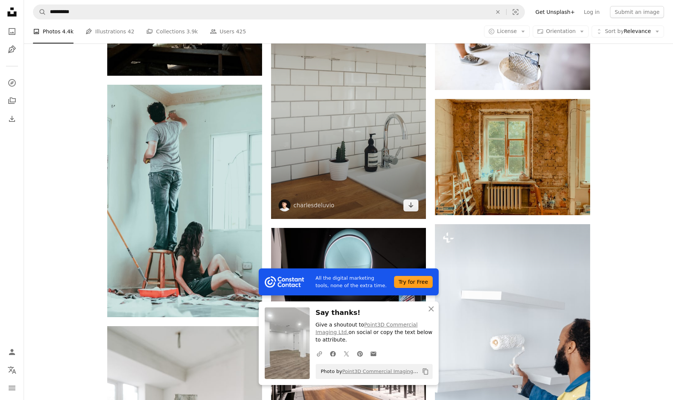
click at [371, 115] on img at bounding box center [348, 103] width 155 height 232
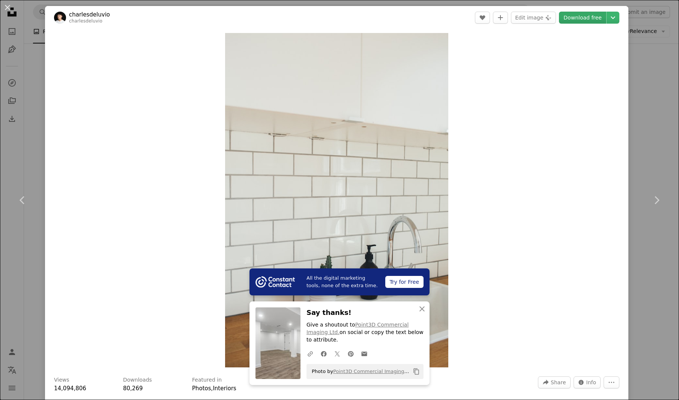
click at [563, 21] on link "Download free" at bounding box center [582, 18] width 47 height 12
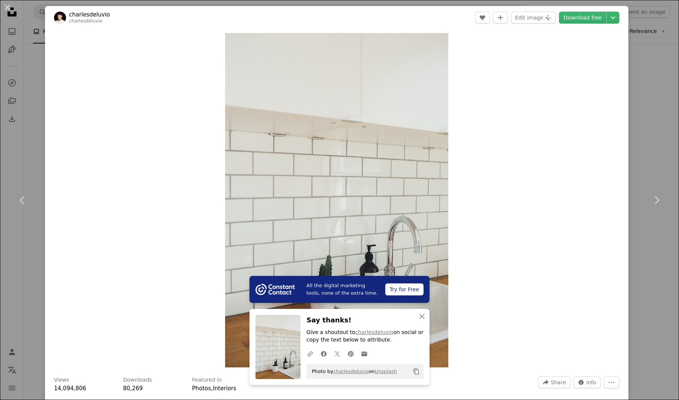
click at [12, 8] on button "An X shape" at bounding box center [7, 7] width 9 height 9
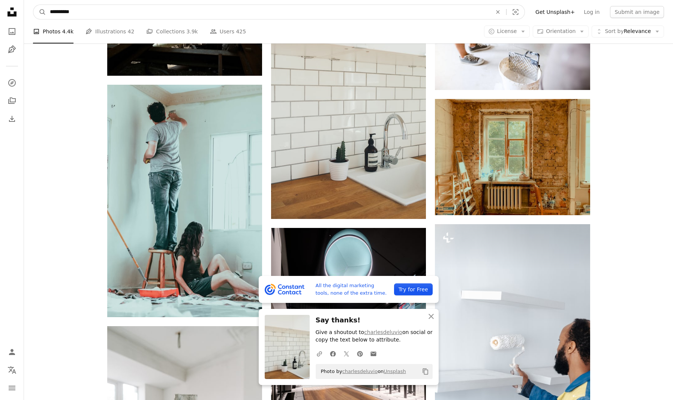
click at [102, 13] on input "**********" at bounding box center [268, 12] width 444 height 14
type input "********"
click button "A magnifying glass" at bounding box center [39, 12] width 13 height 14
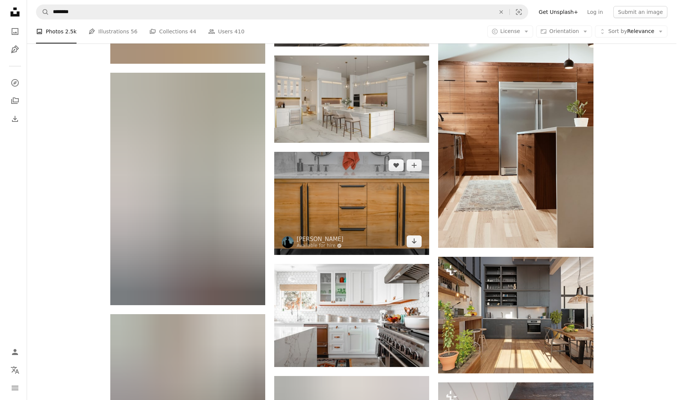
scroll to position [412, 0]
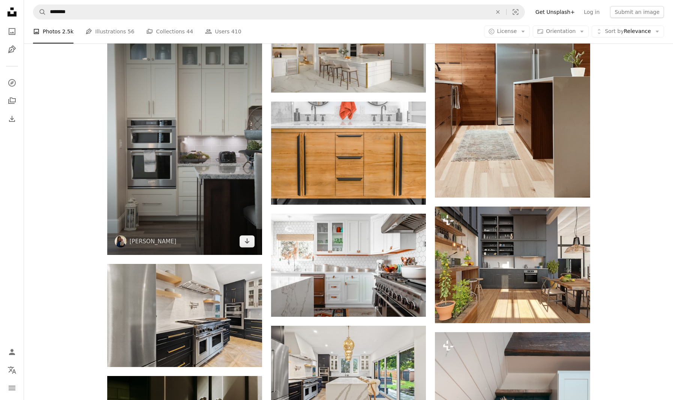
click at [198, 138] on img at bounding box center [184, 138] width 155 height 232
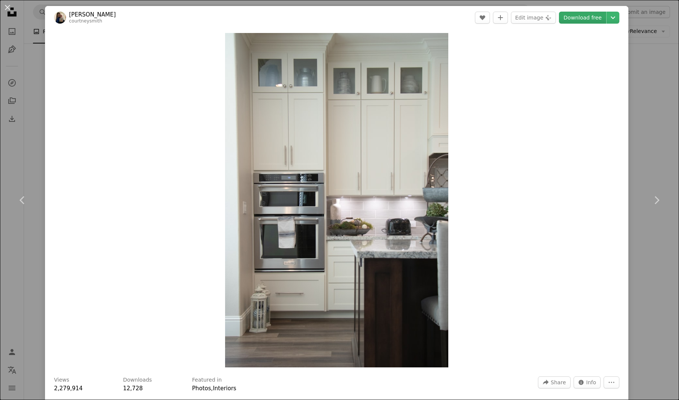
click at [579, 18] on link "Download free" at bounding box center [582, 18] width 47 height 12
